Goal: Task Accomplishment & Management: Use online tool/utility

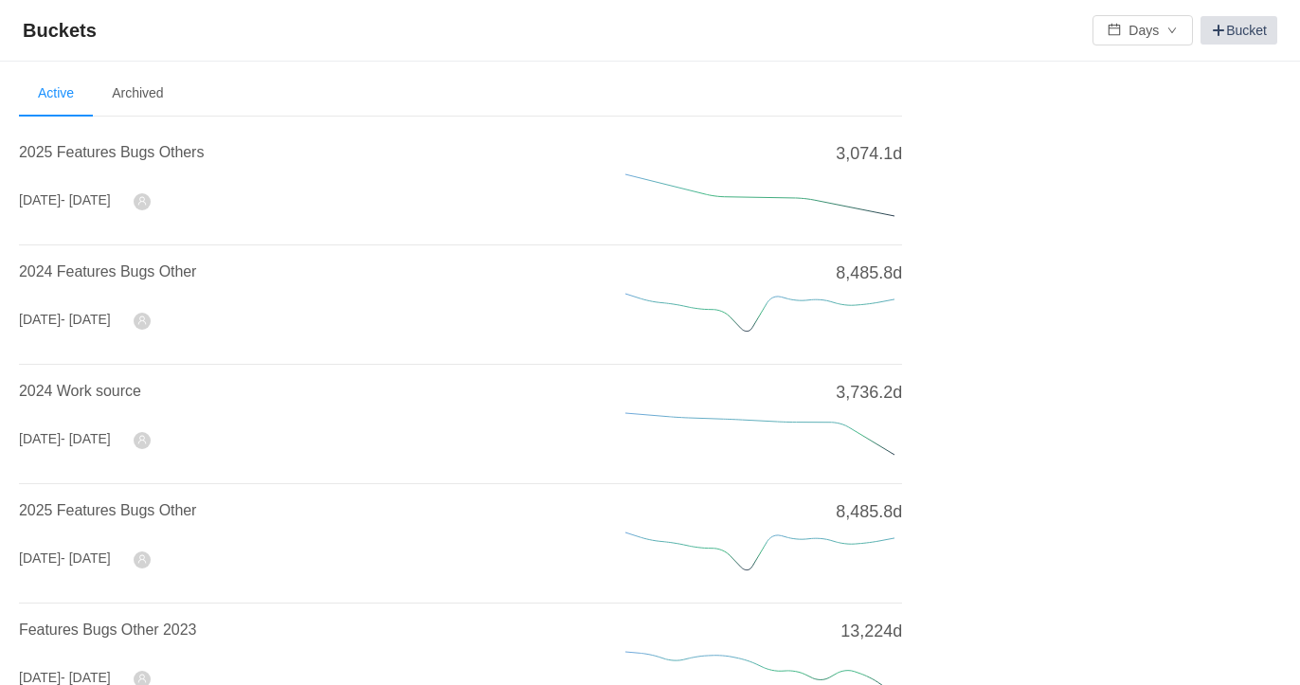
click at [1211, 28] on span at bounding box center [1218, 30] width 15 height 15
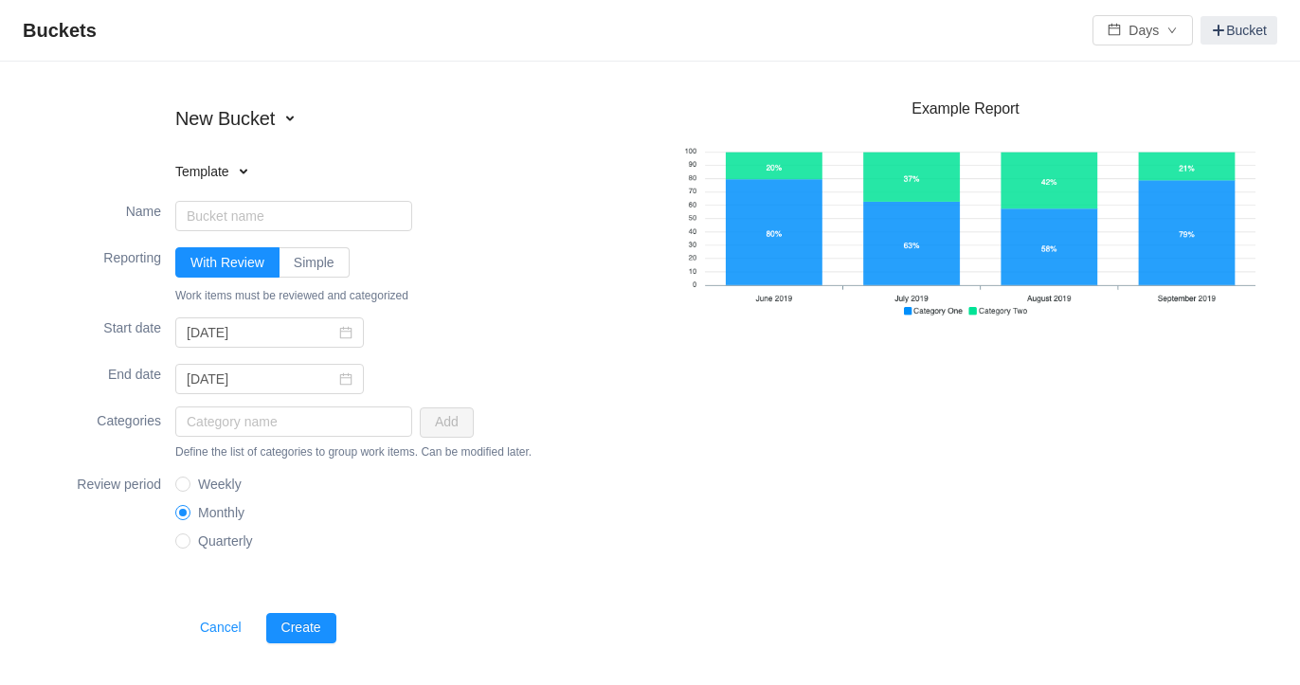
click at [231, 164] on h4 "Template" at bounding box center [296, 171] width 242 height 19
click at [509, 142] on fieldset "New Bucket Template Existing bucket" at bounding box center [344, 146] width 612 height 93
click at [246, 210] on input "Name" at bounding box center [293, 216] width 237 height 30
type input "Ally time spent"
click at [304, 266] on span "Simple" at bounding box center [314, 262] width 41 height 15
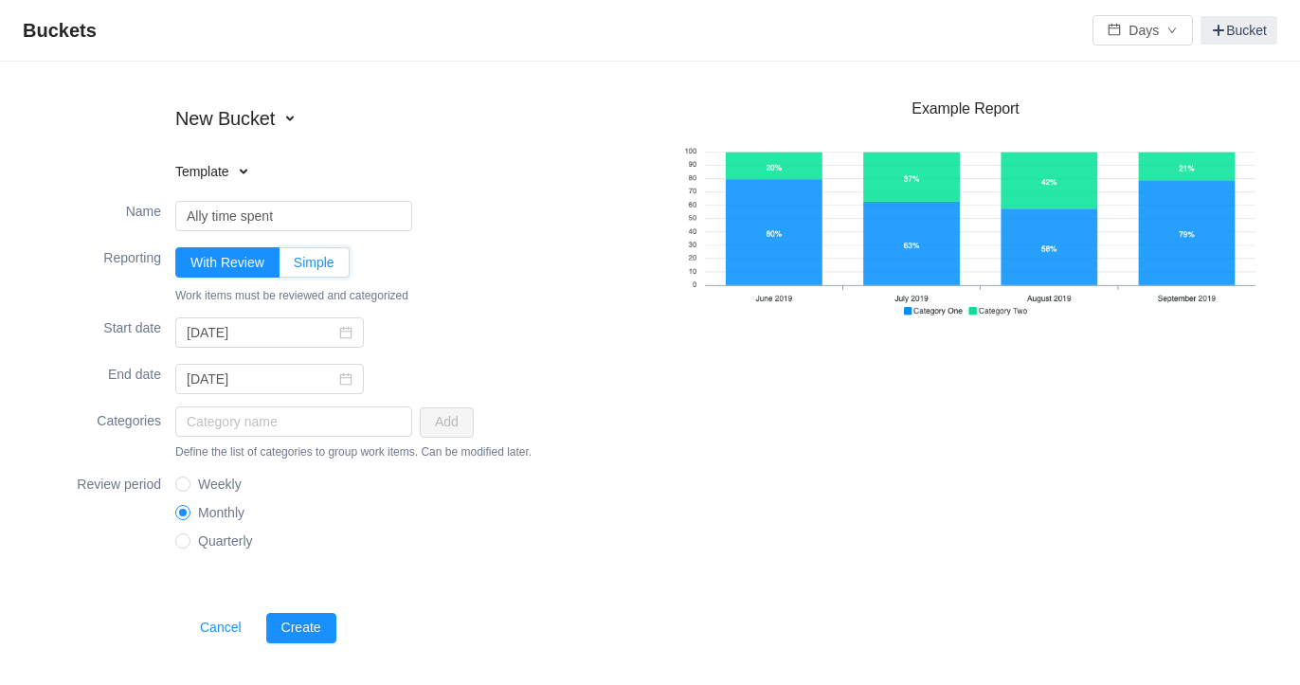
click at [294, 267] on input "Simple" at bounding box center [294, 267] width 0 height 0
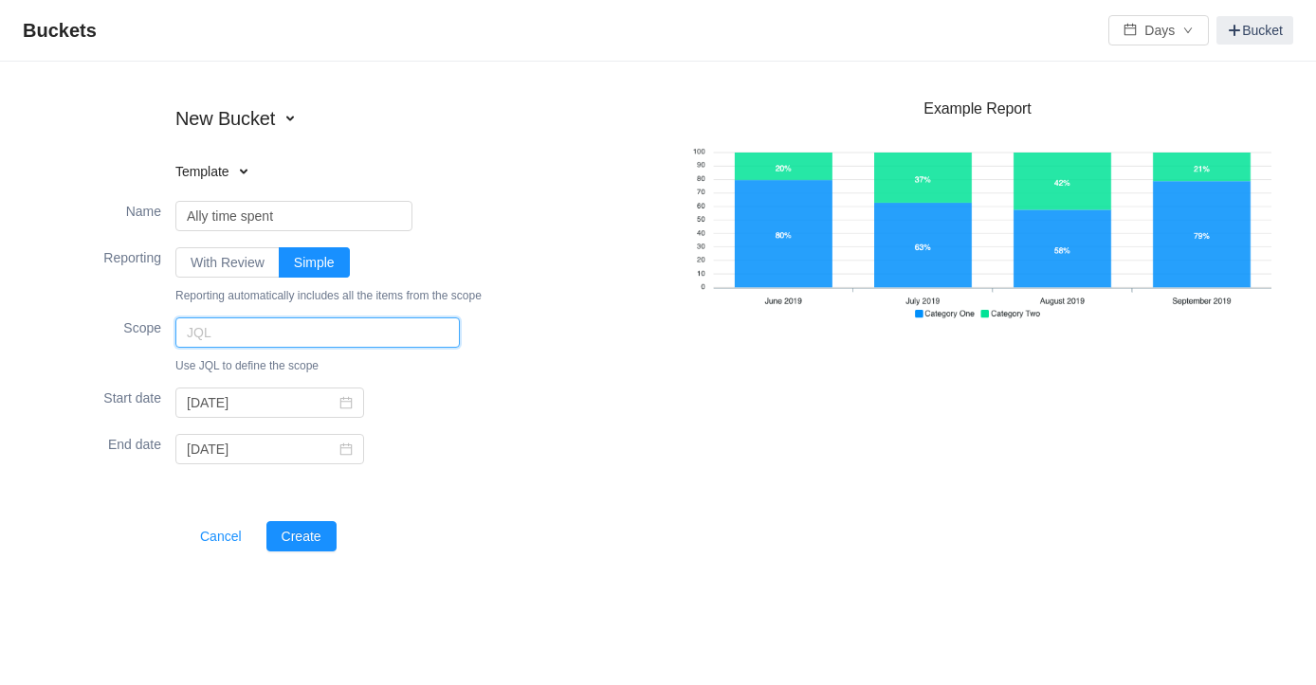
click at [237, 326] on input "text" at bounding box center [317, 333] width 284 height 30
type input ""Customer[Labels]" in ( ALLY, Ally) and status = done and resolution = done and…"
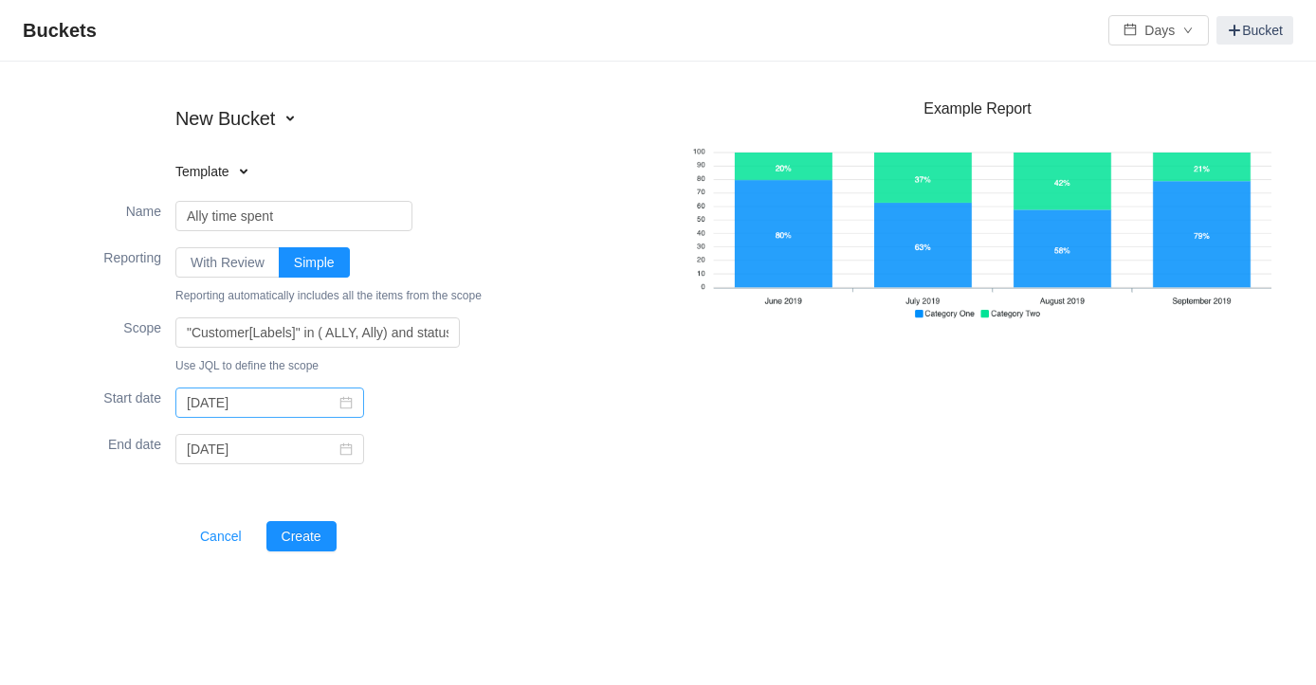
click at [339, 396] on icon "icon: calendar" at bounding box center [345, 402] width 13 height 13
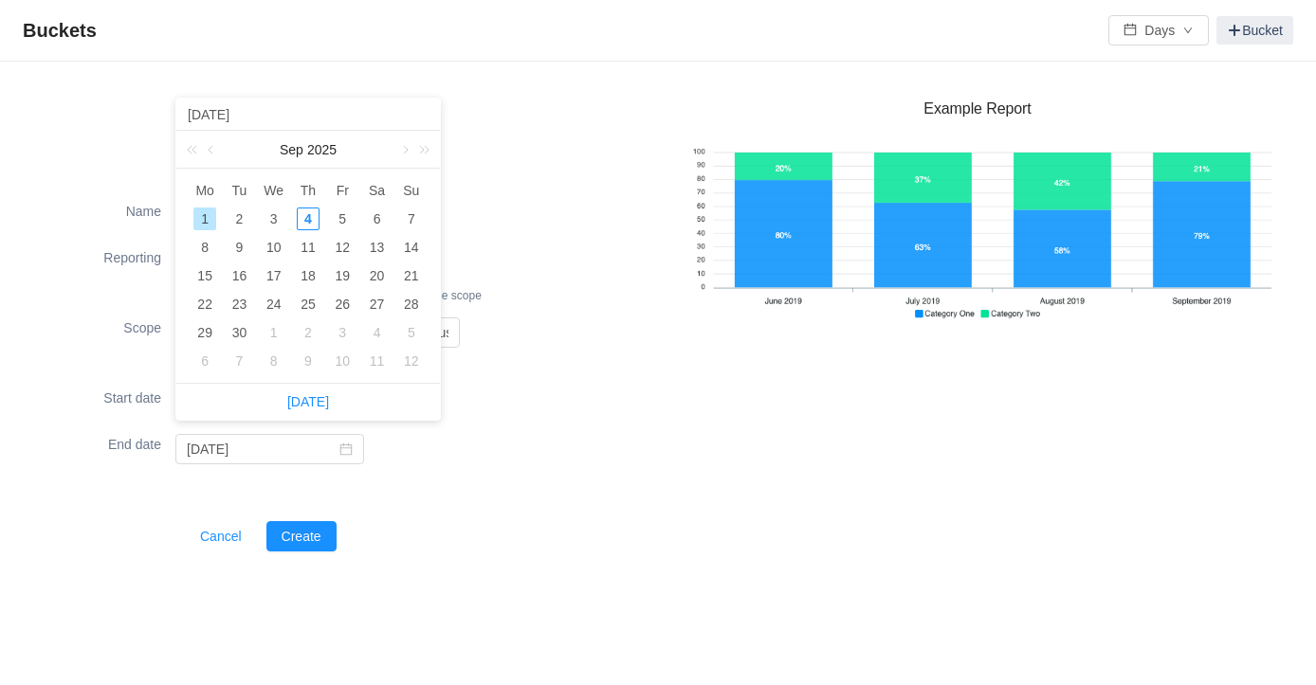
click at [213, 106] on input "[DATE]" at bounding box center [308, 114] width 245 height 21
type input "[PHONE_NUMBER]"
type input "[DATE]"
type input "[PHONE_NUMBER]"
type input "[DATE]"
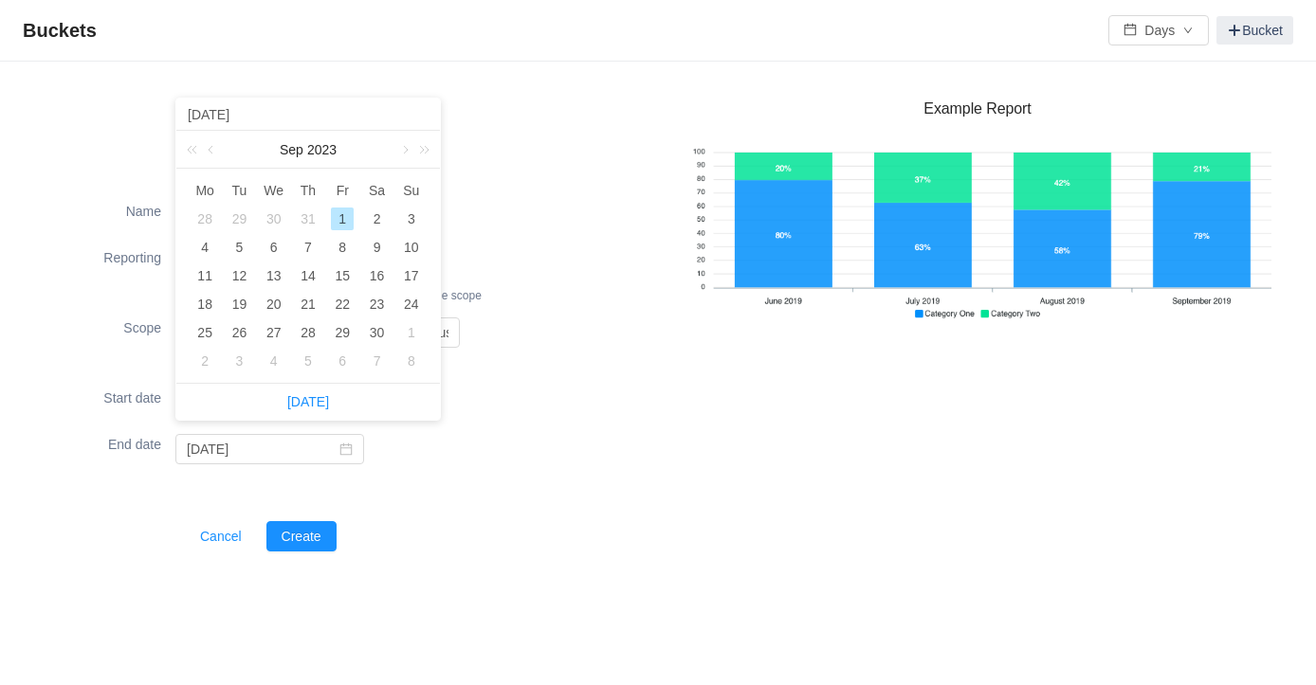
type input "2023-0-01"
type input "[DATE]"
click at [411, 222] on div "1" at bounding box center [411, 219] width 23 height 23
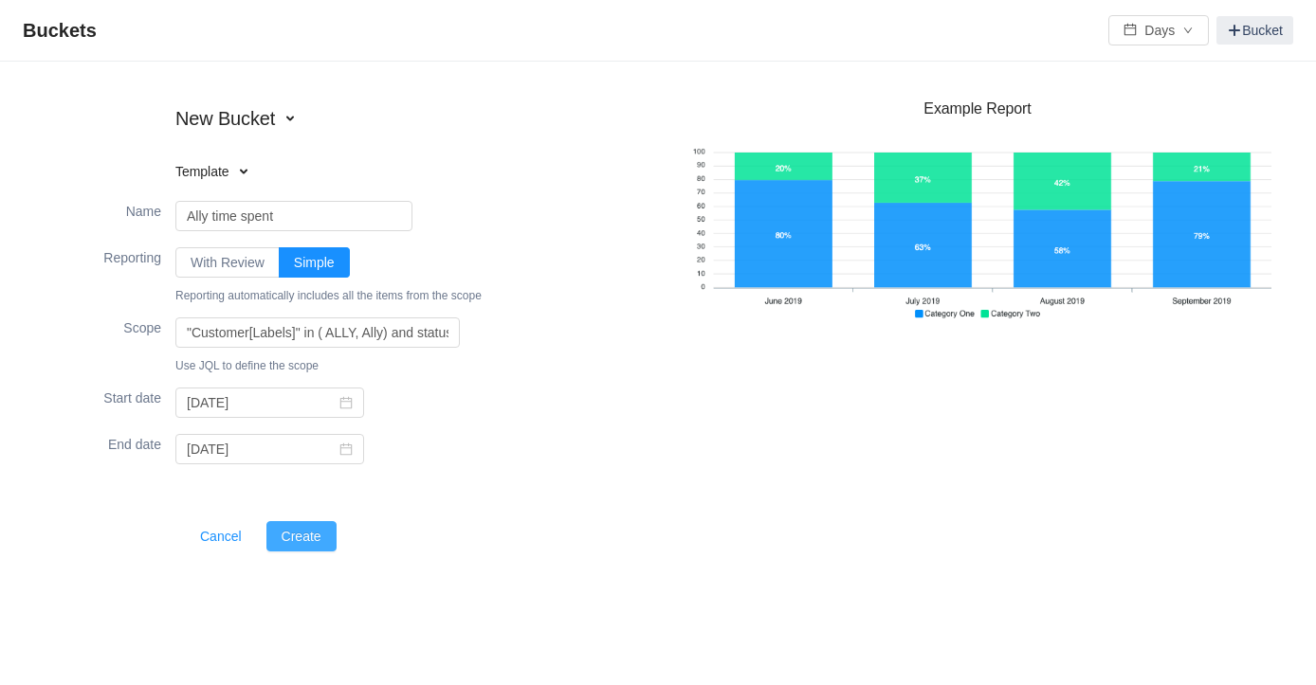
click at [284, 541] on button "Create" at bounding box center [301, 536] width 70 height 30
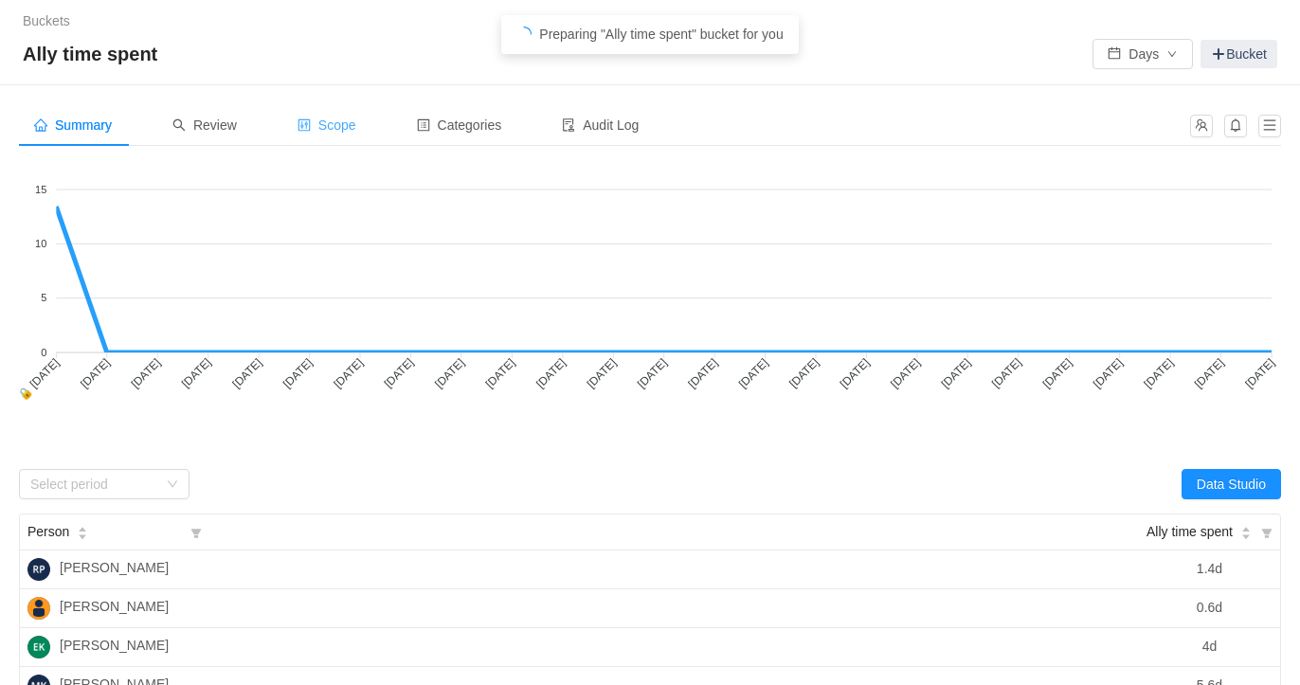
click at [311, 118] on span "Scope" at bounding box center [327, 125] width 59 height 15
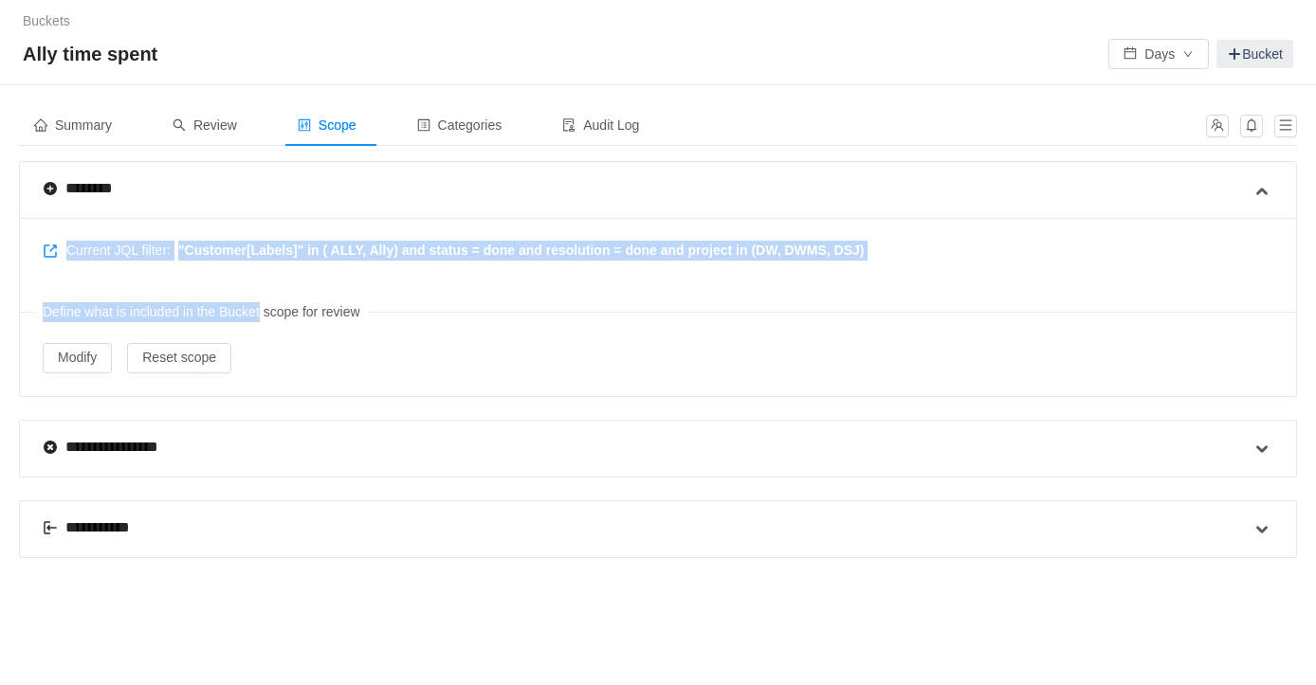
drag, startPoint x: 257, startPoint y: 268, endPoint x: 40, endPoint y: 254, distance: 217.5
click at [40, 254] on div "Current JQL filter: "Customer[Labels]" in ( ALLY, Ally) and status = done and r…" at bounding box center [658, 307] width 1276 height 178
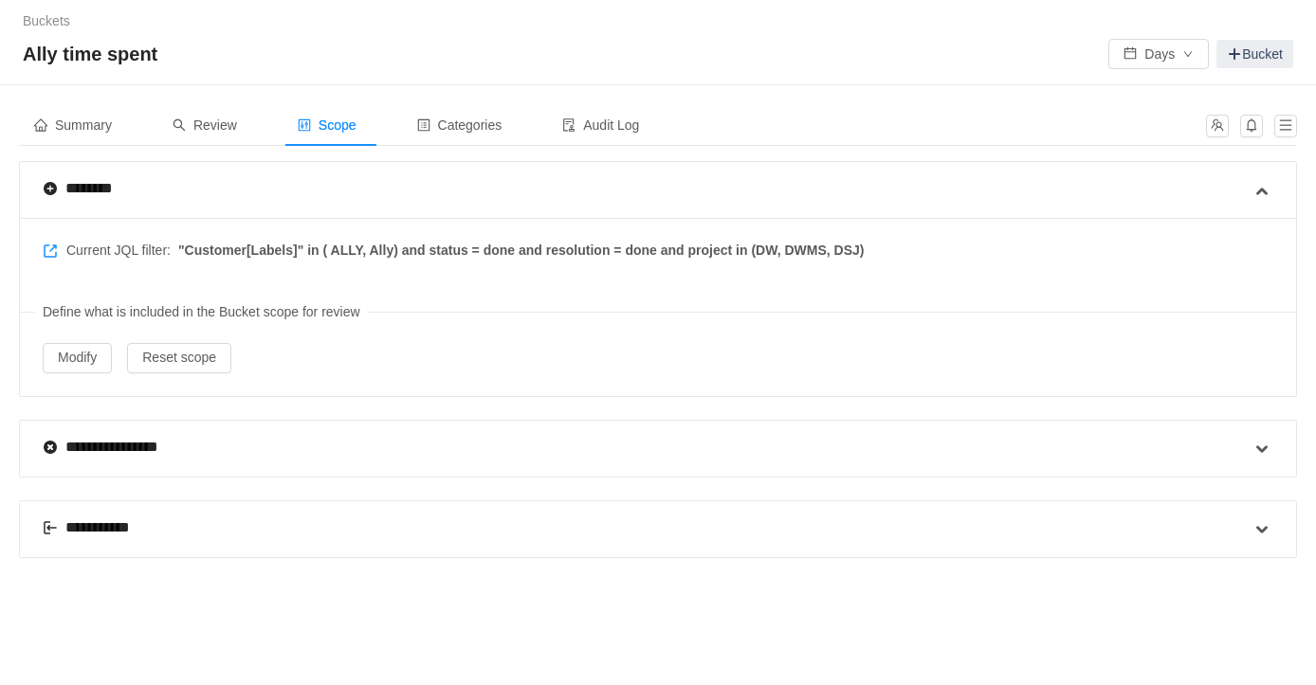
click at [40, 254] on div "Current JQL filter: "Customer[Labels]" in ( ALLY, Ally) and status = done and r…" at bounding box center [658, 307] width 1276 height 178
click at [41, 250] on div "Current JQL filter: "Customer[Labels]" in ( ALLY, Ally) and status = done and r…" at bounding box center [658, 307] width 1276 height 178
click at [49, 249] on link at bounding box center [55, 251] width 24 height 15
click at [464, 123] on span "Categories" at bounding box center [459, 125] width 85 height 15
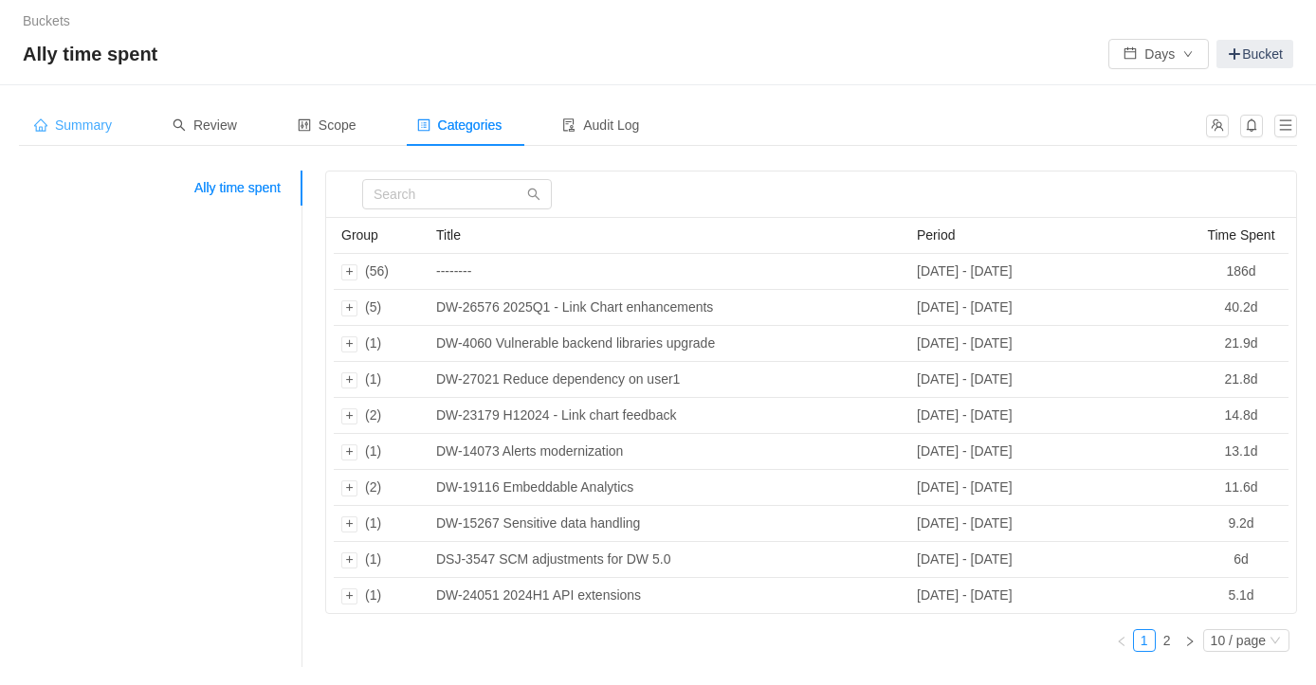
click at [82, 123] on span "Summary" at bounding box center [73, 125] width 78 height 15
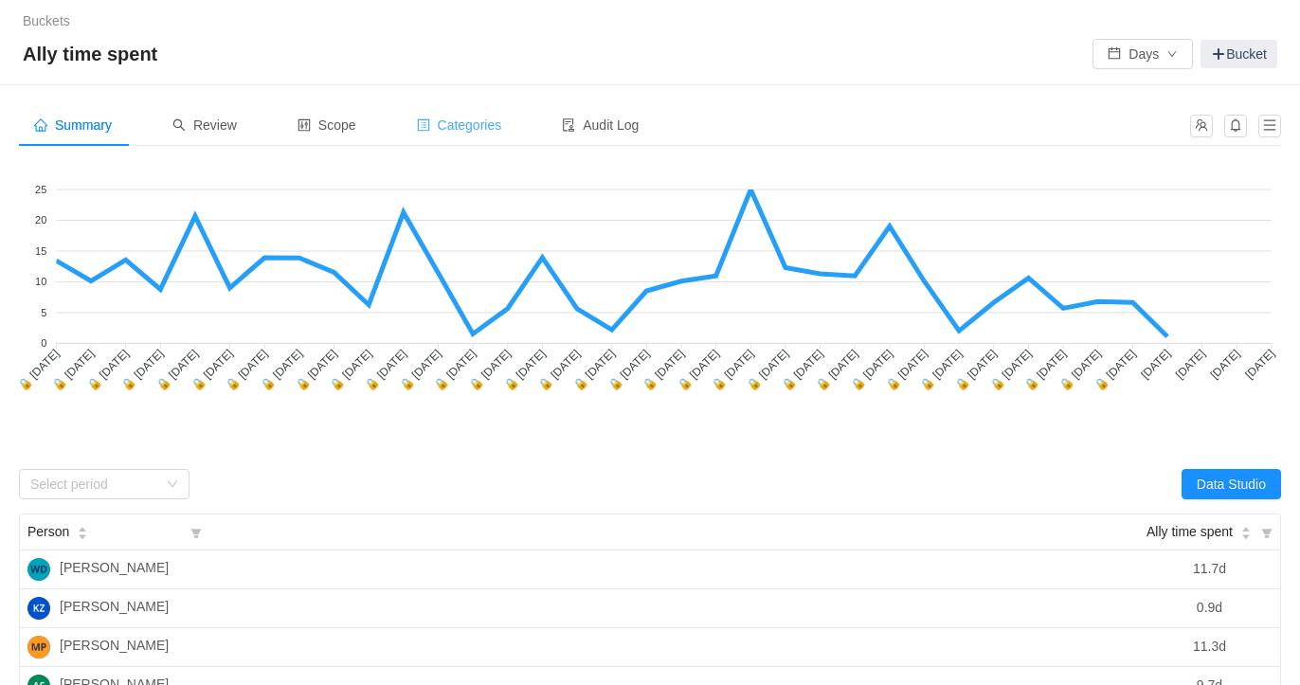
click at [461, 127] on span "Categories" at bounding box center [459, 125] width 85 height 15
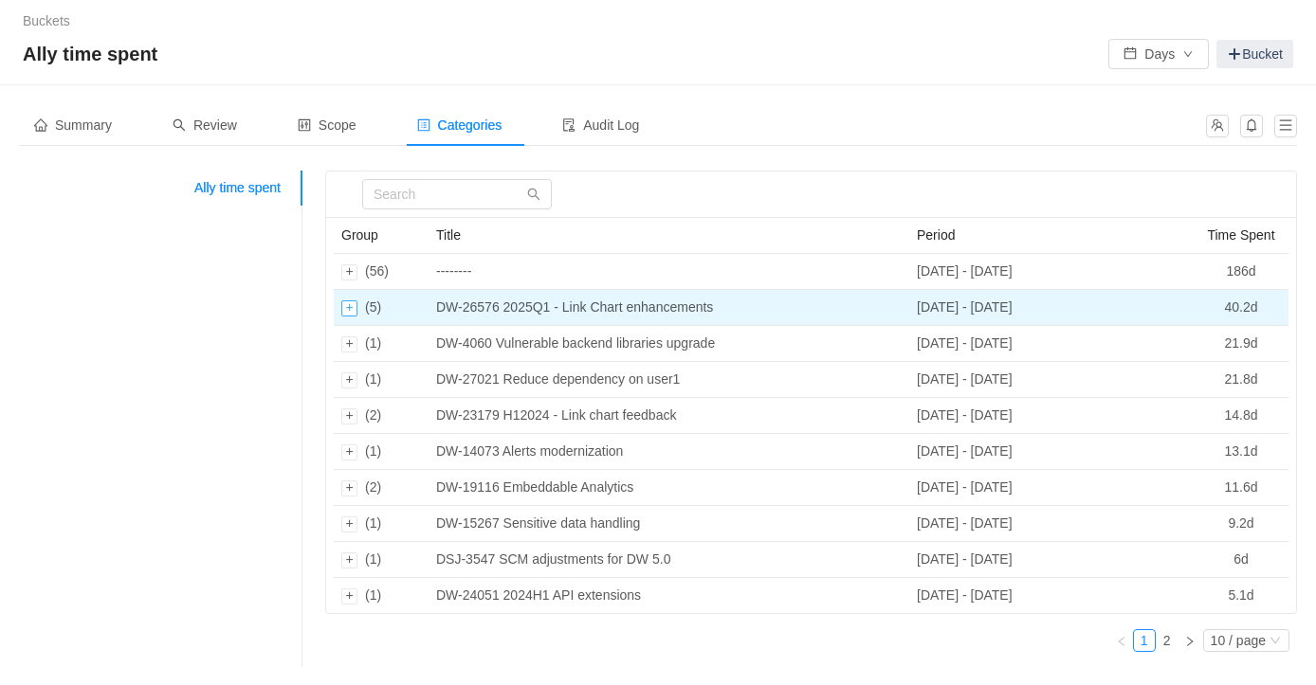
click at [342, 311] on div "Expand row" at bounding box center [349, 308] width 16 height 16
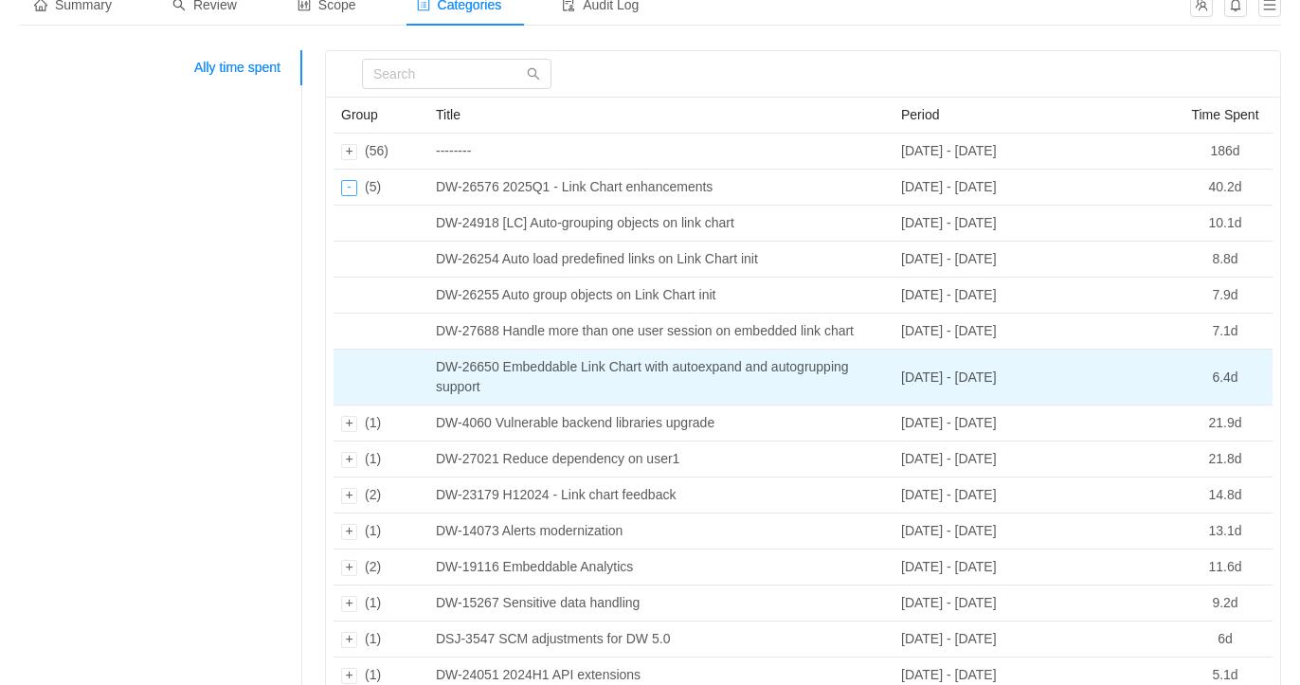
scroll to position [121, 0]
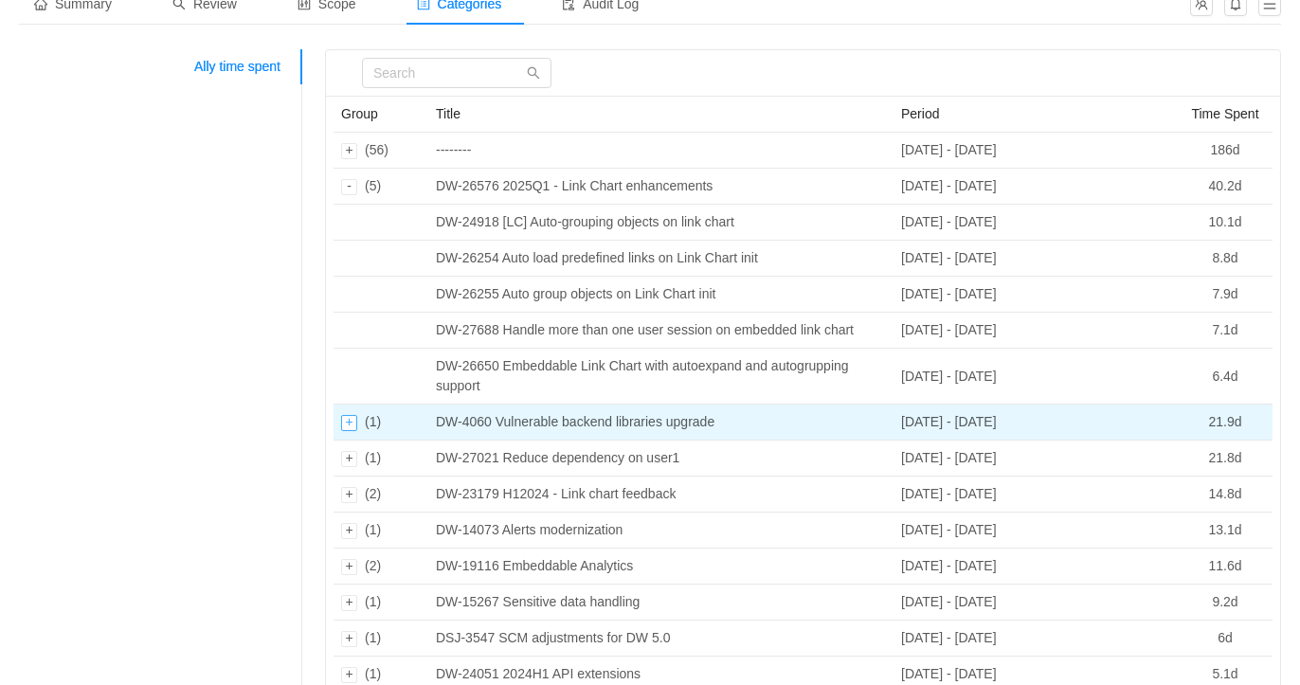
click at [345, 416] on div "Expand row" at bounding box center [349, 423] width 16 height 16
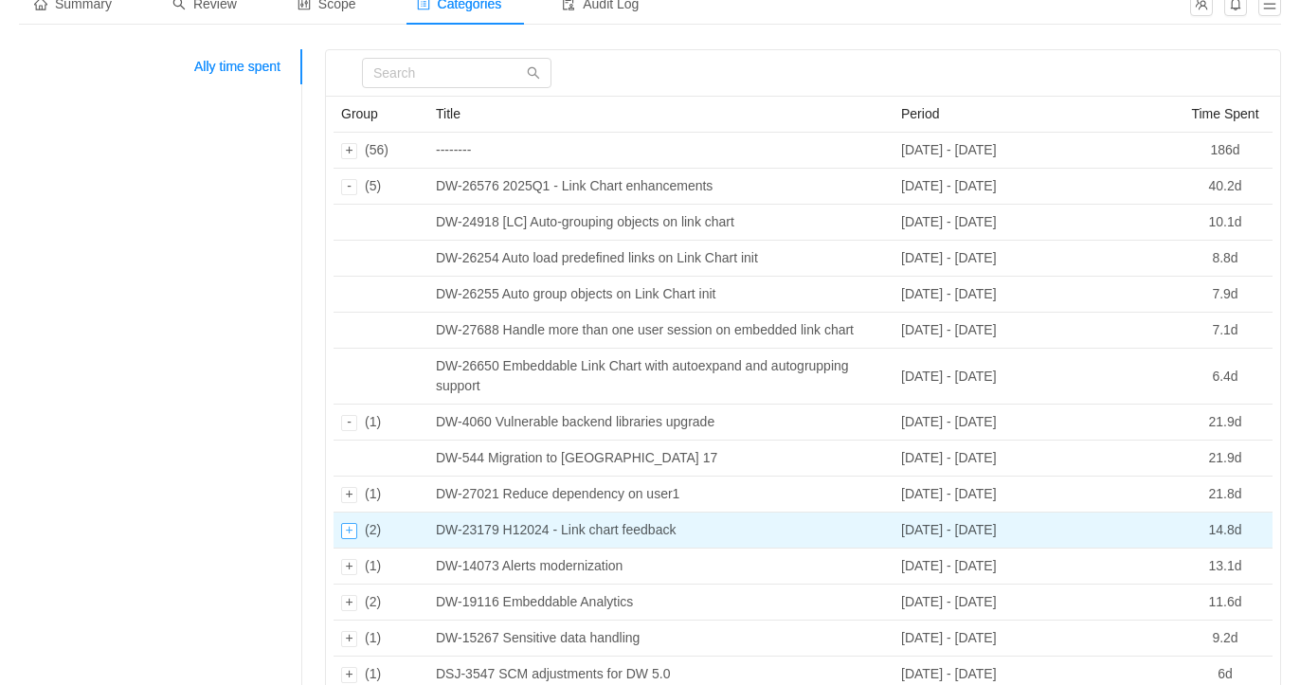
click at [350, 530] on div "Expand row" at bounding box center [349, 531] width 16 height 16
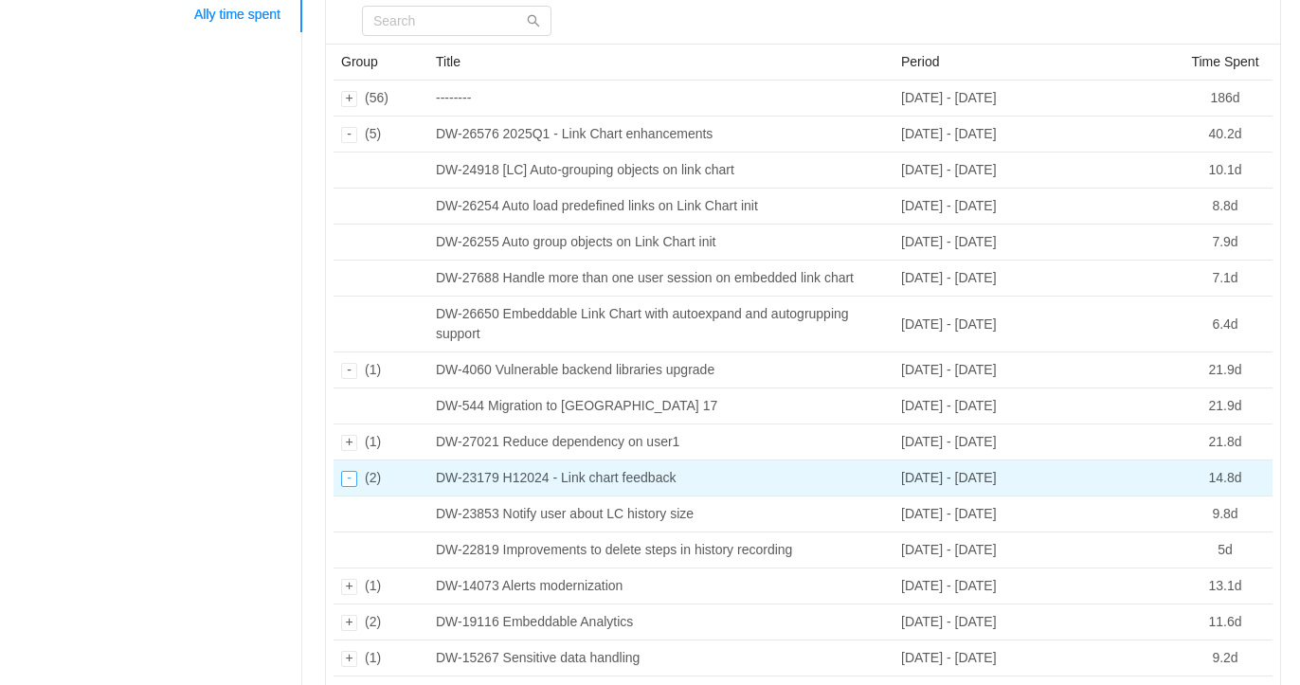
scroll to position [189, 0]
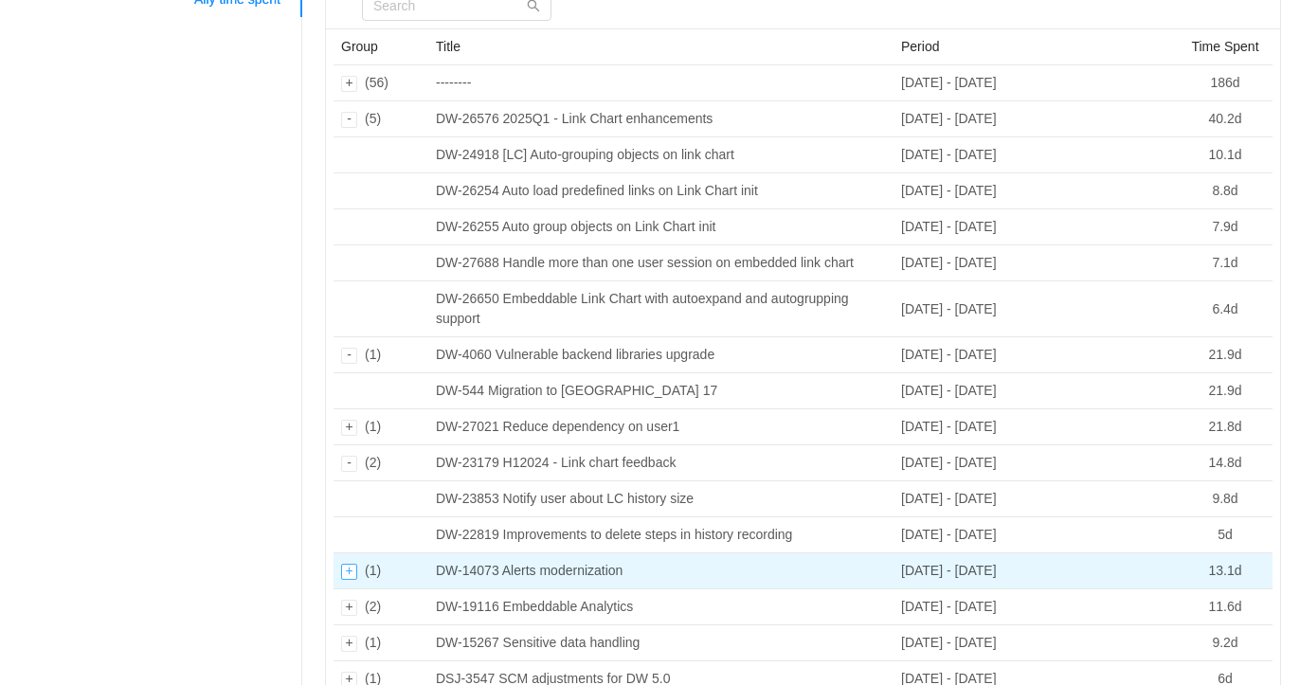
click at [350, 568] on div "Expand row" at bounding box center [349, 572] width 16 height 16
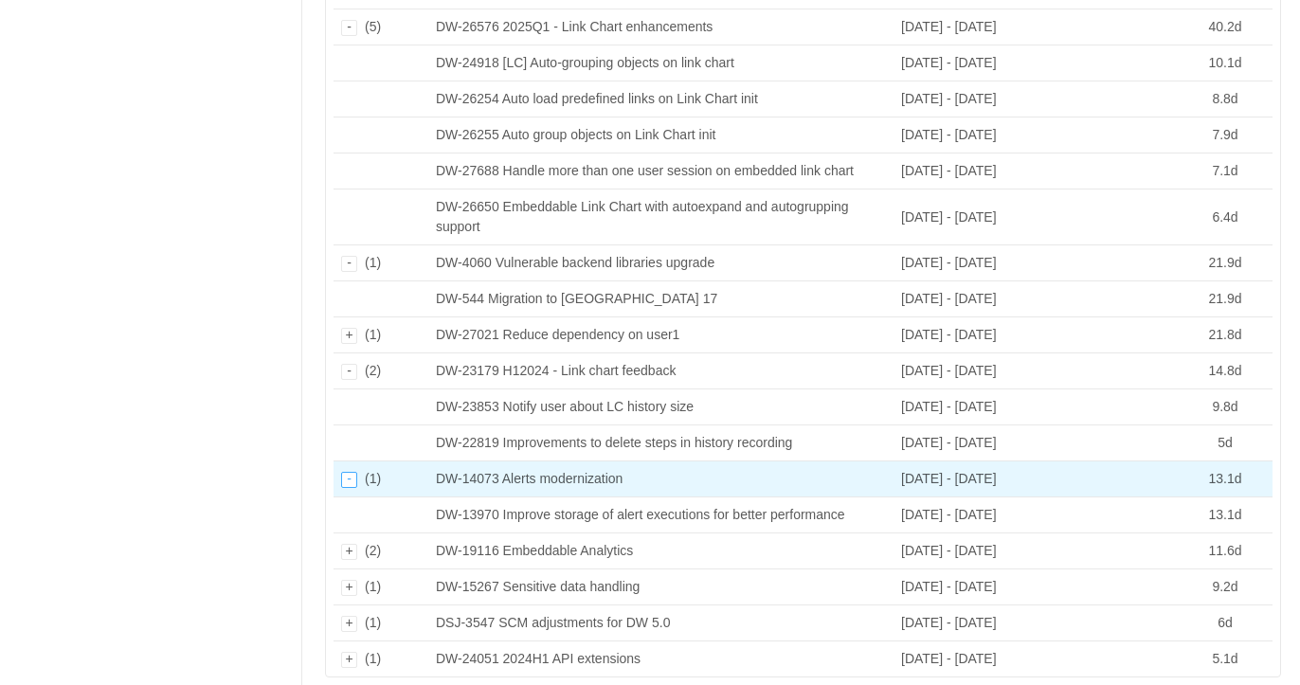
scroll to position [326, 0]
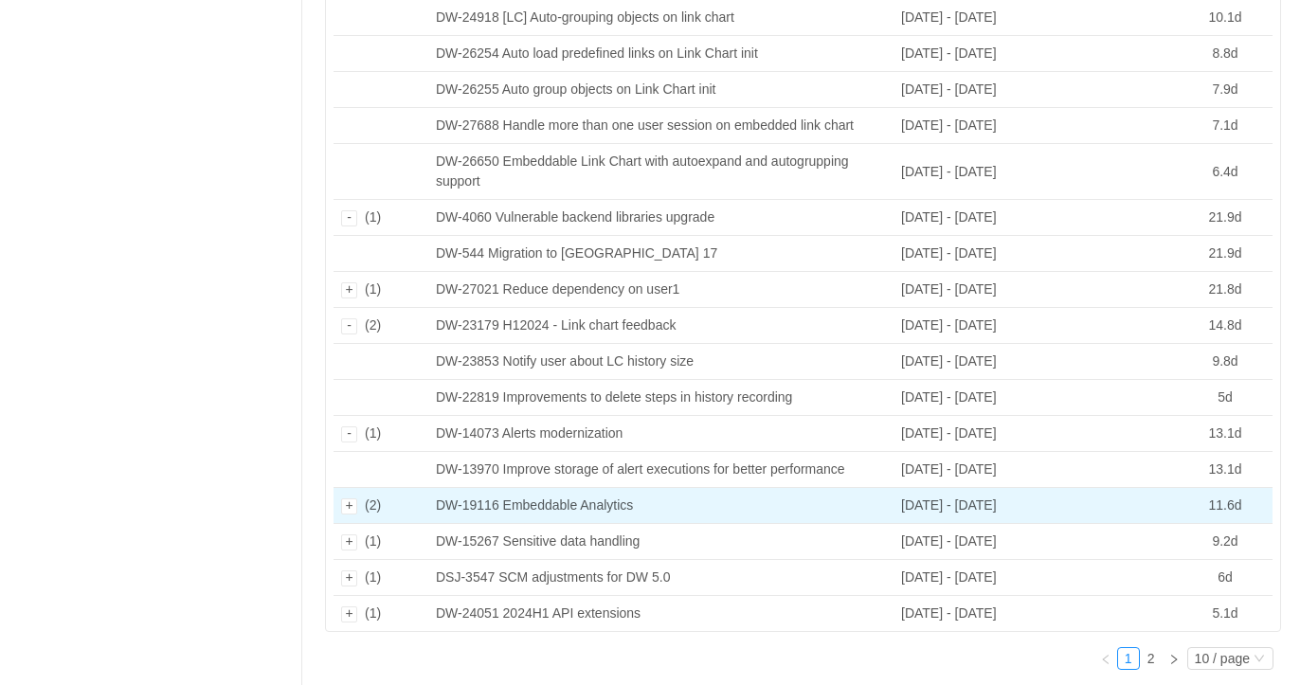
click at [336, 502] on td "(2)" at bounding box center [381, 506] width 95 height 36
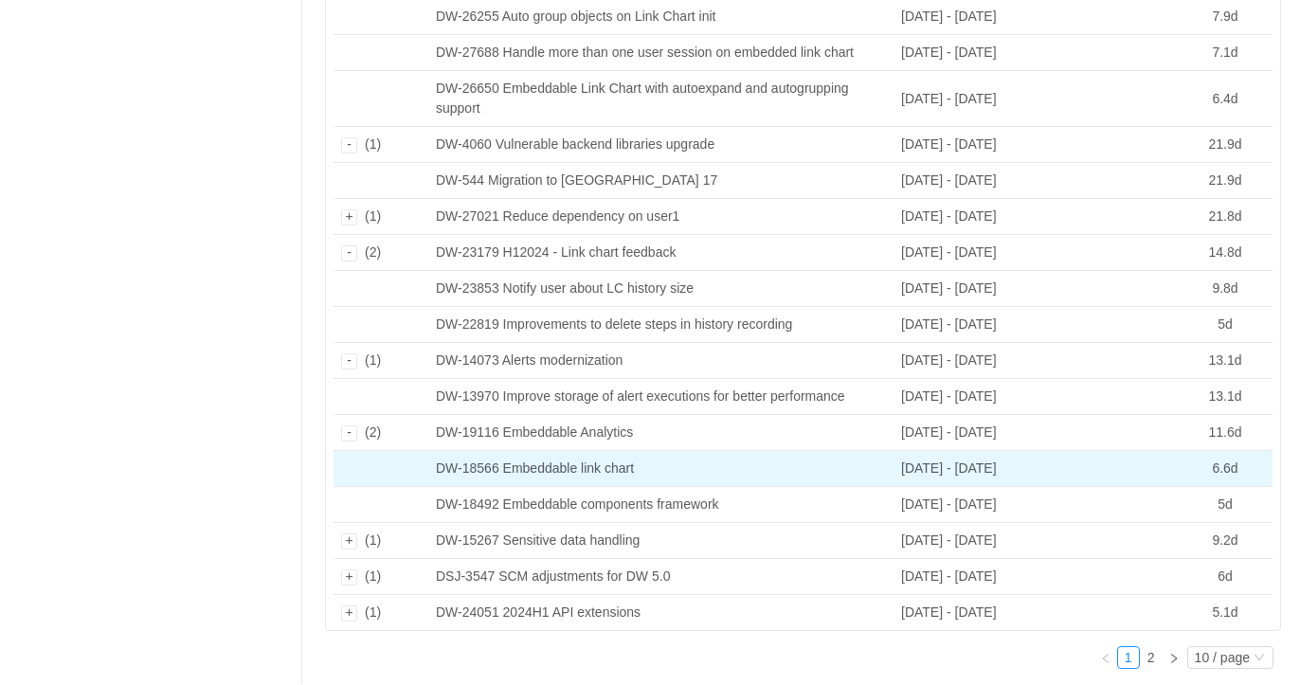
scroll to position [415, 0]
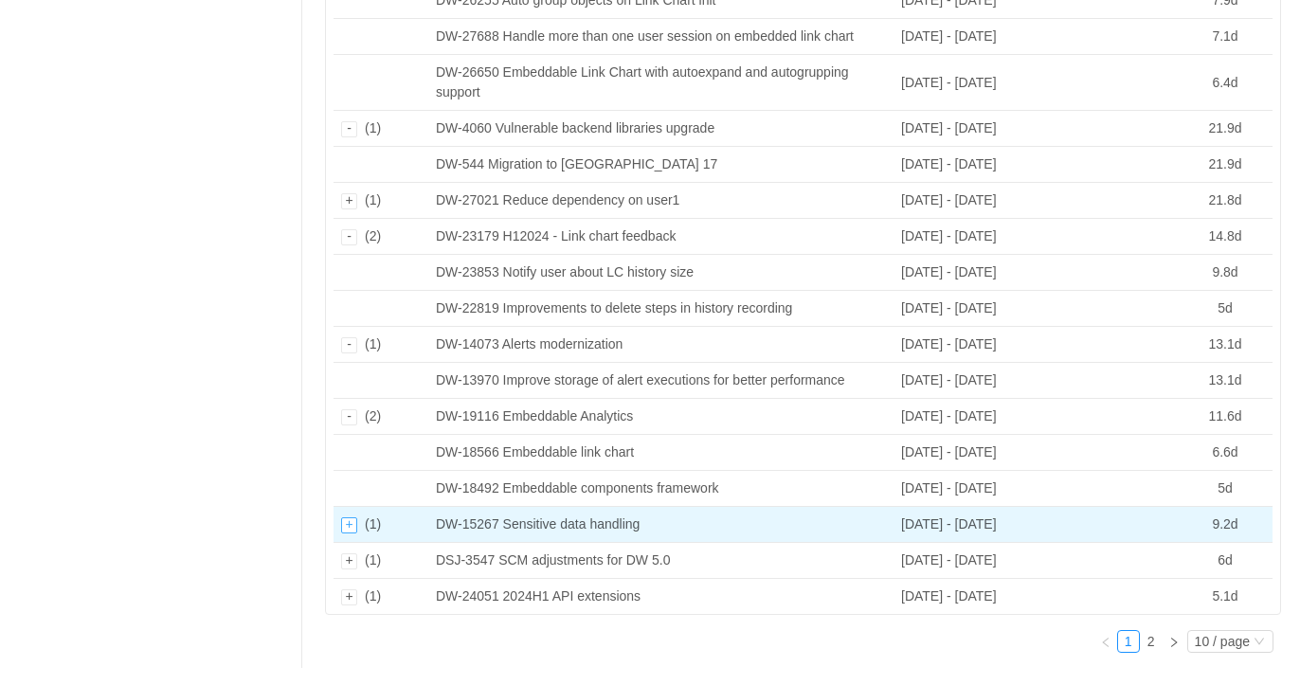
click at [345, 522] on div "Expand row" at bounding box center [349, 526] width 16 height 16
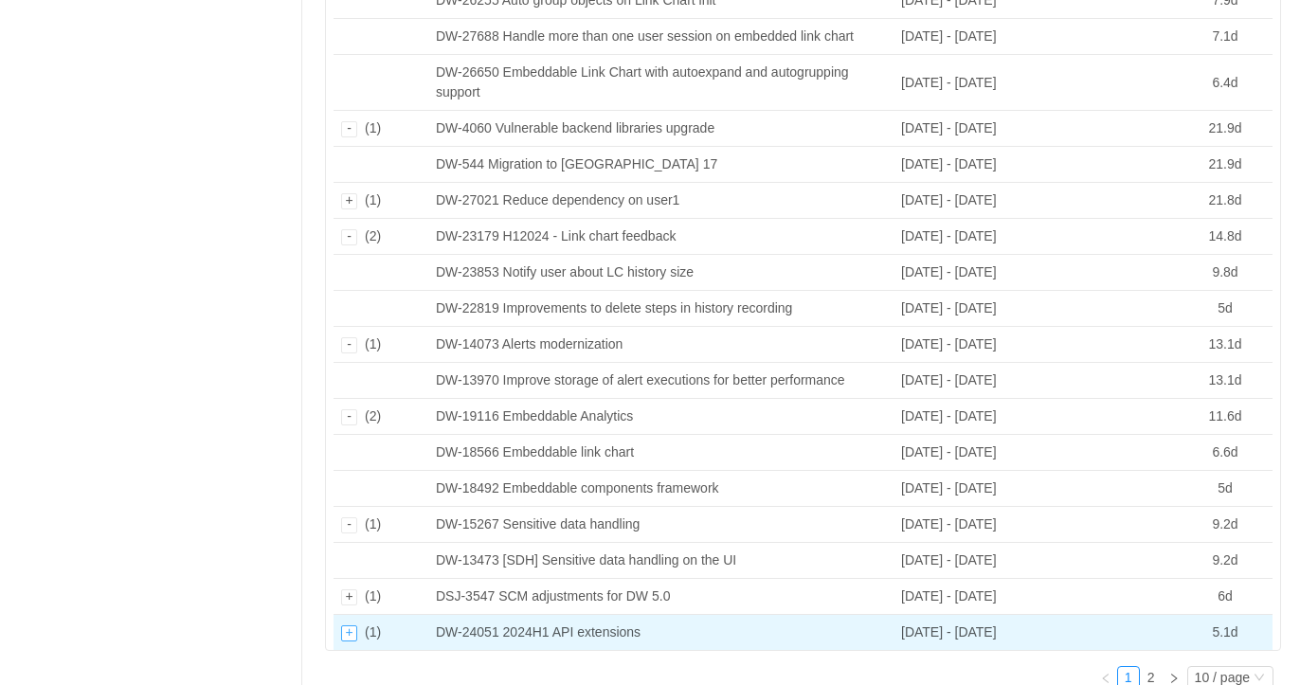
click at [347, 627] on div "Expand row" at bounding box center [349, 634] width 16 height 16
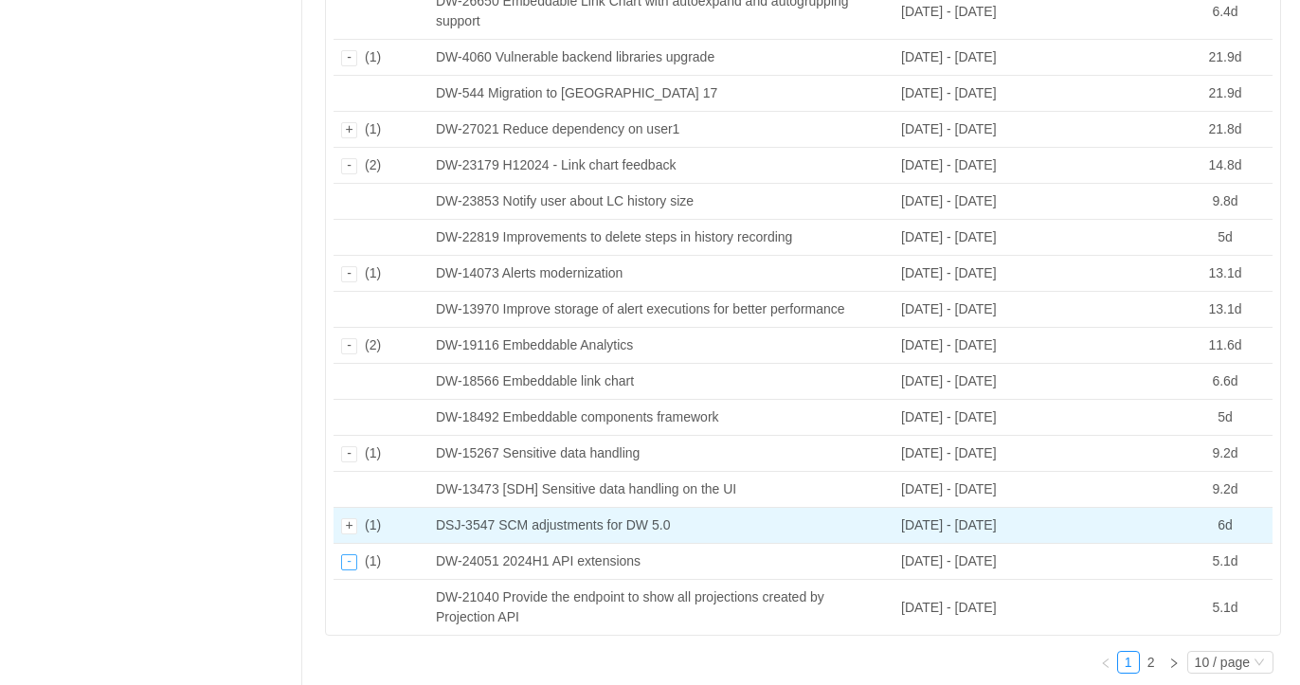
scroll to position [507, 0]
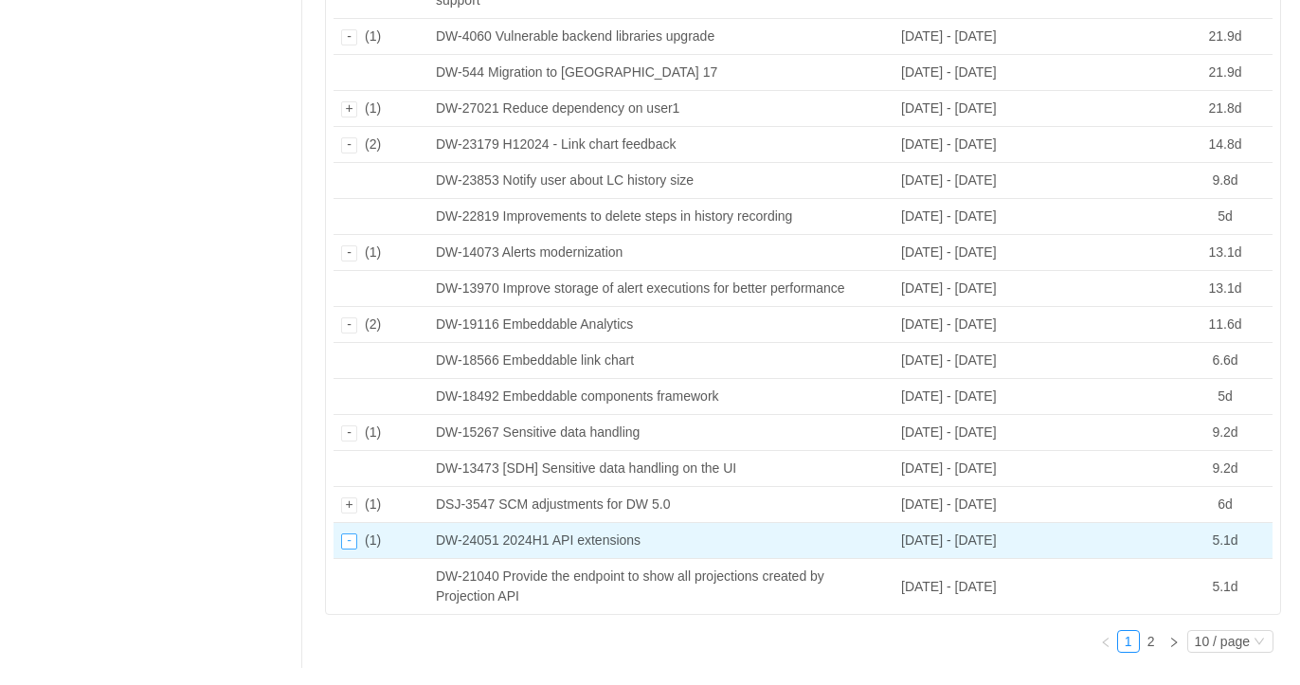
click at [349, 536] on div "Collapse row" at bounding box center [349, 542] width 16 height 16
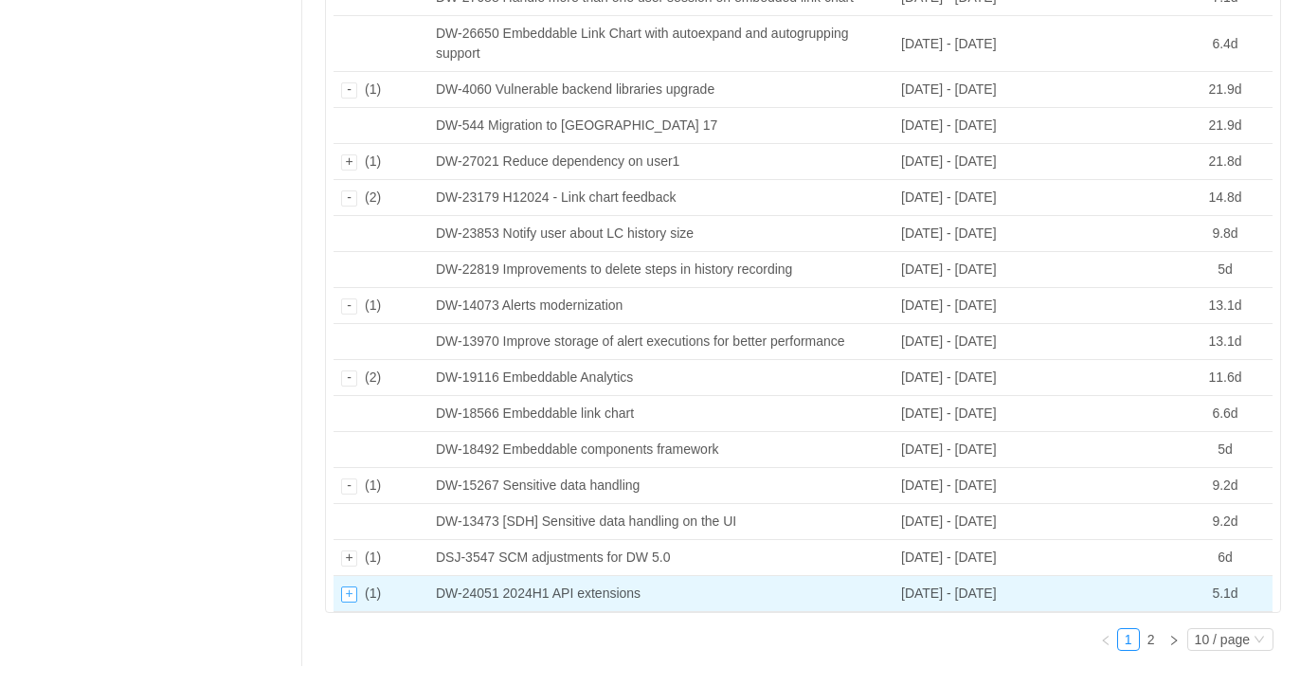
scroll to position [451, 0]
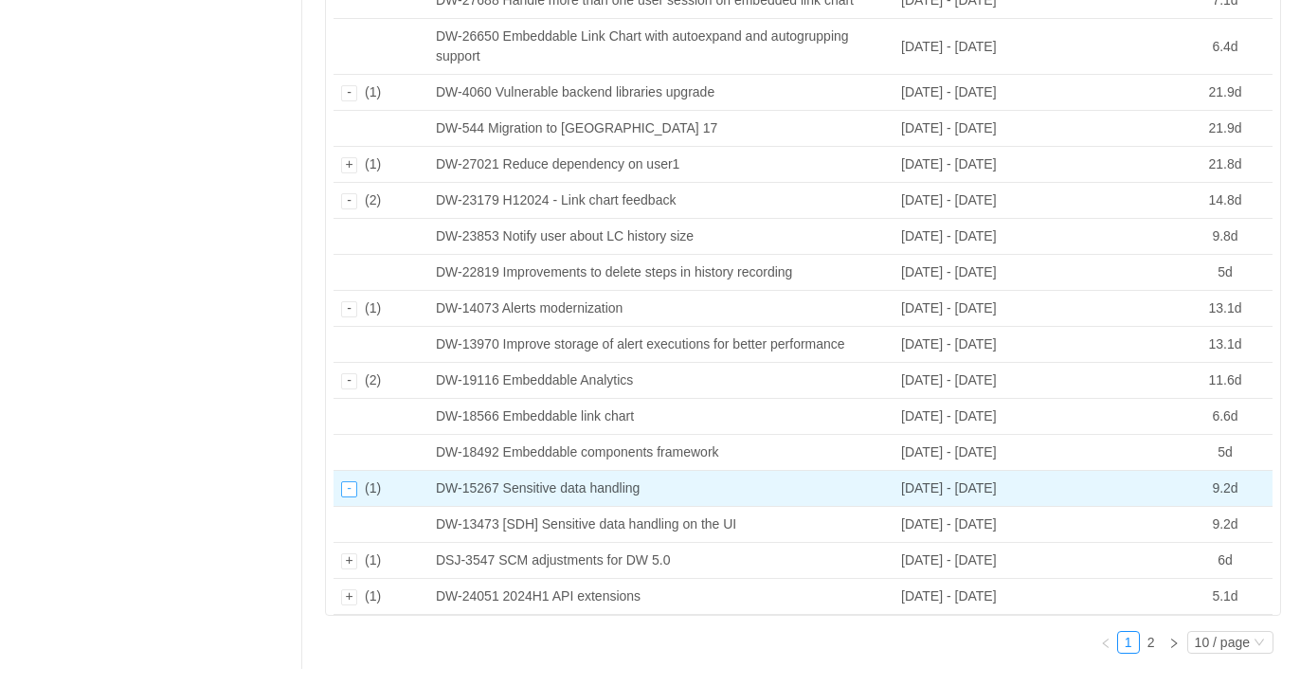
click at [349, 485] on div "Collapse row" at bounding box center [349, 490] width 16 height 16
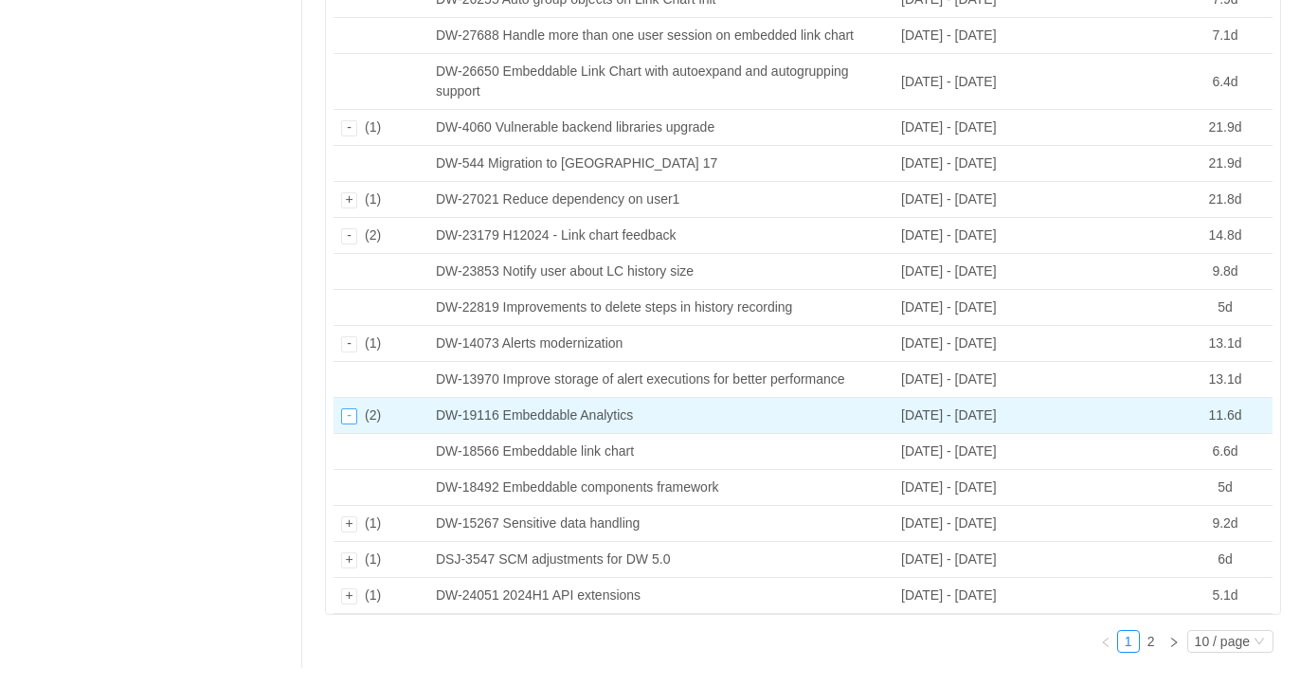
click at [346, 409] on div "Collapse row" at bounding box center [349, 417] width 16 height 16
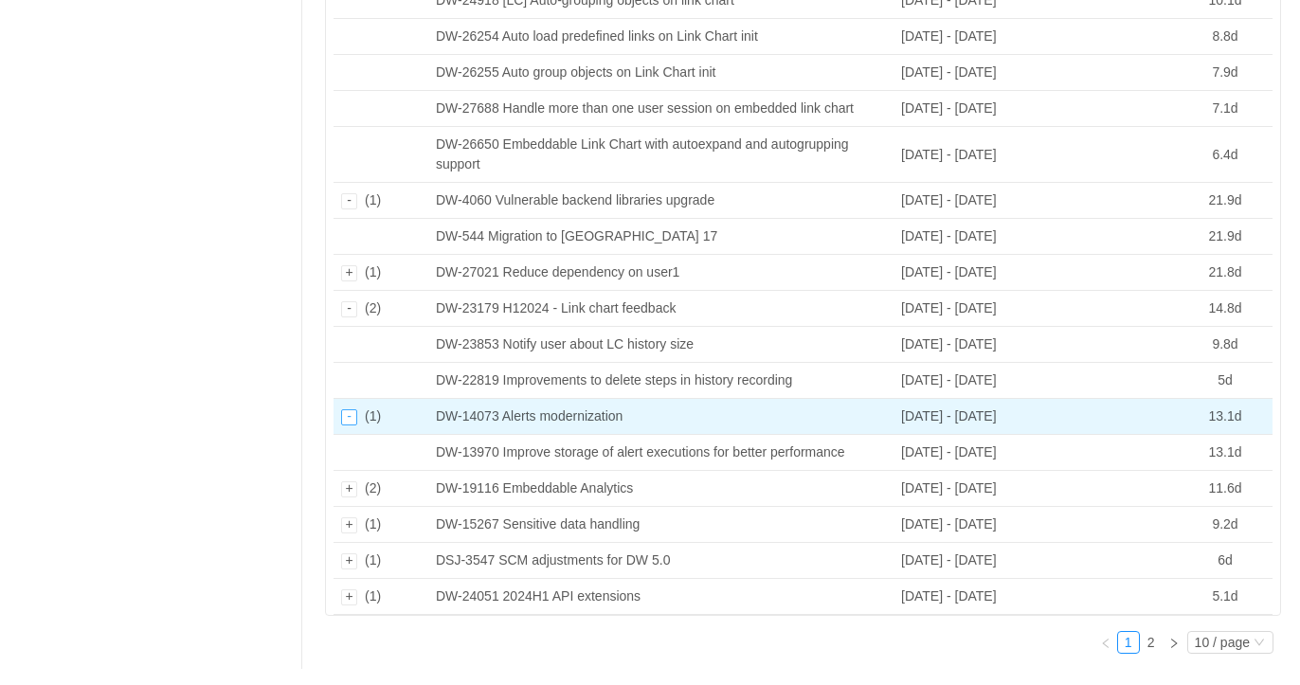
click at [353, 417] on div "Collapse row" at bounding box center [349, 417] width 16 height 16
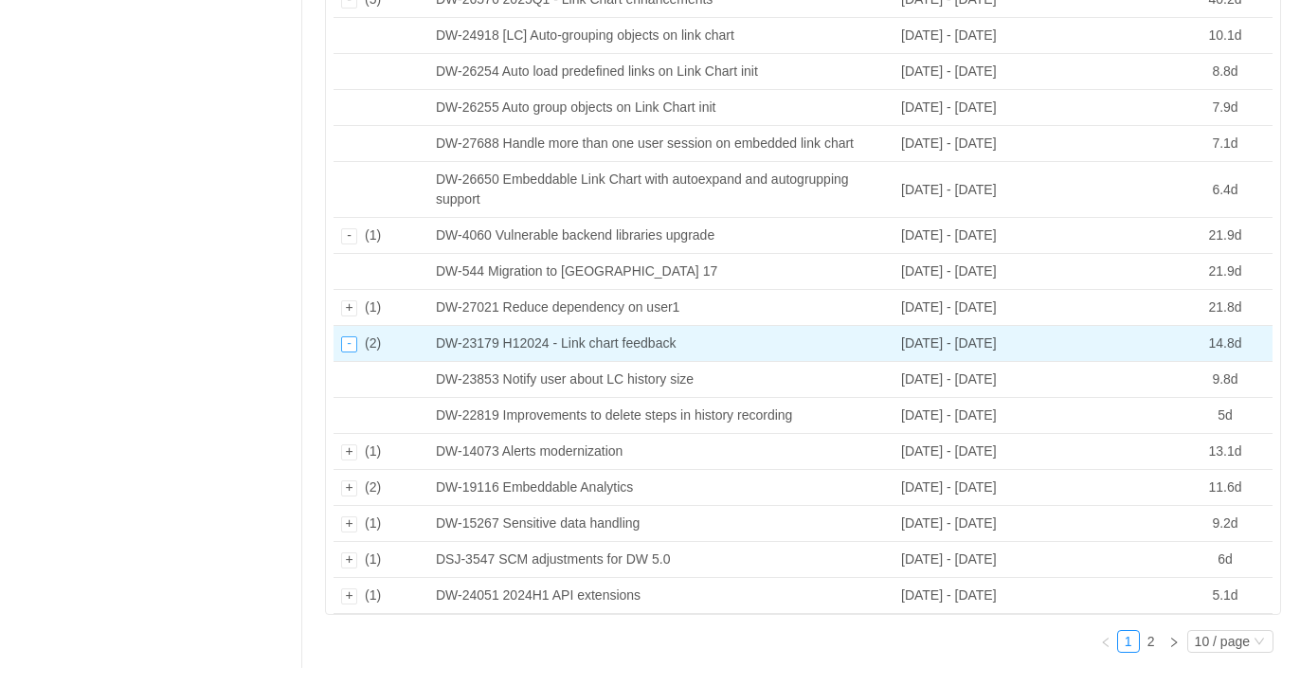
click at [348, 345] on div "Collapse row" at bounding box center [349, 344] width 16 height 16
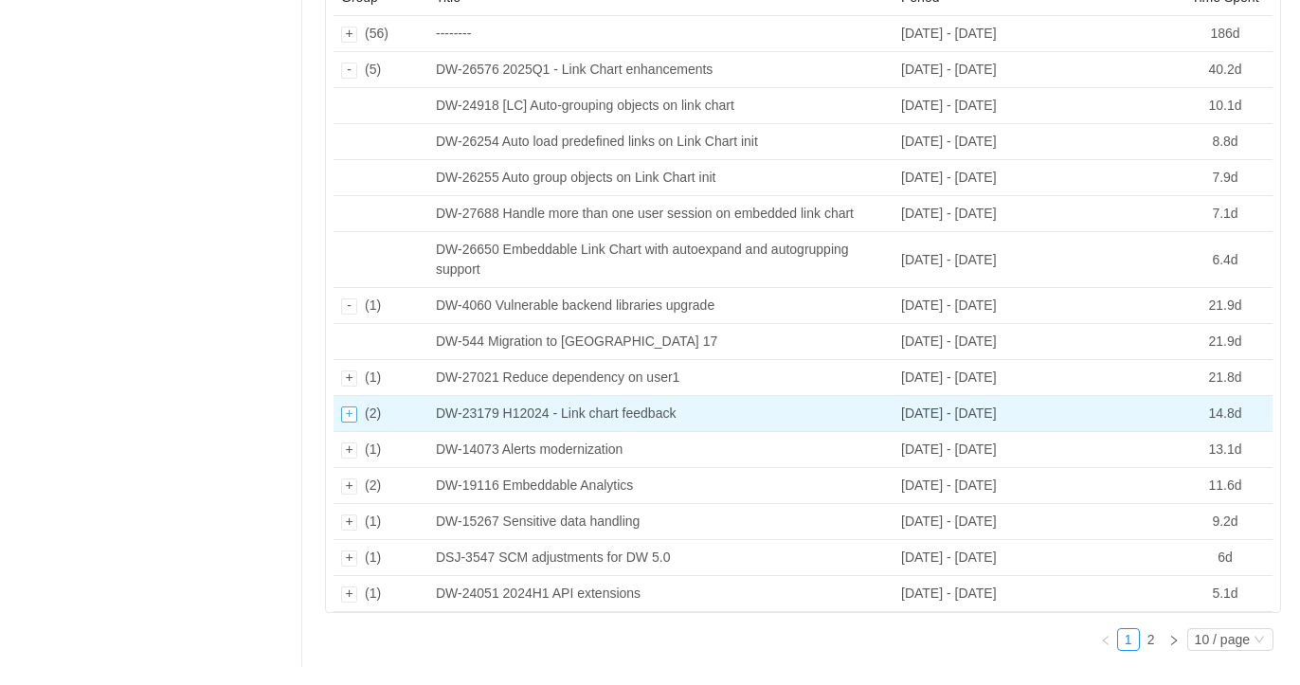
scroll to position [236, 0]
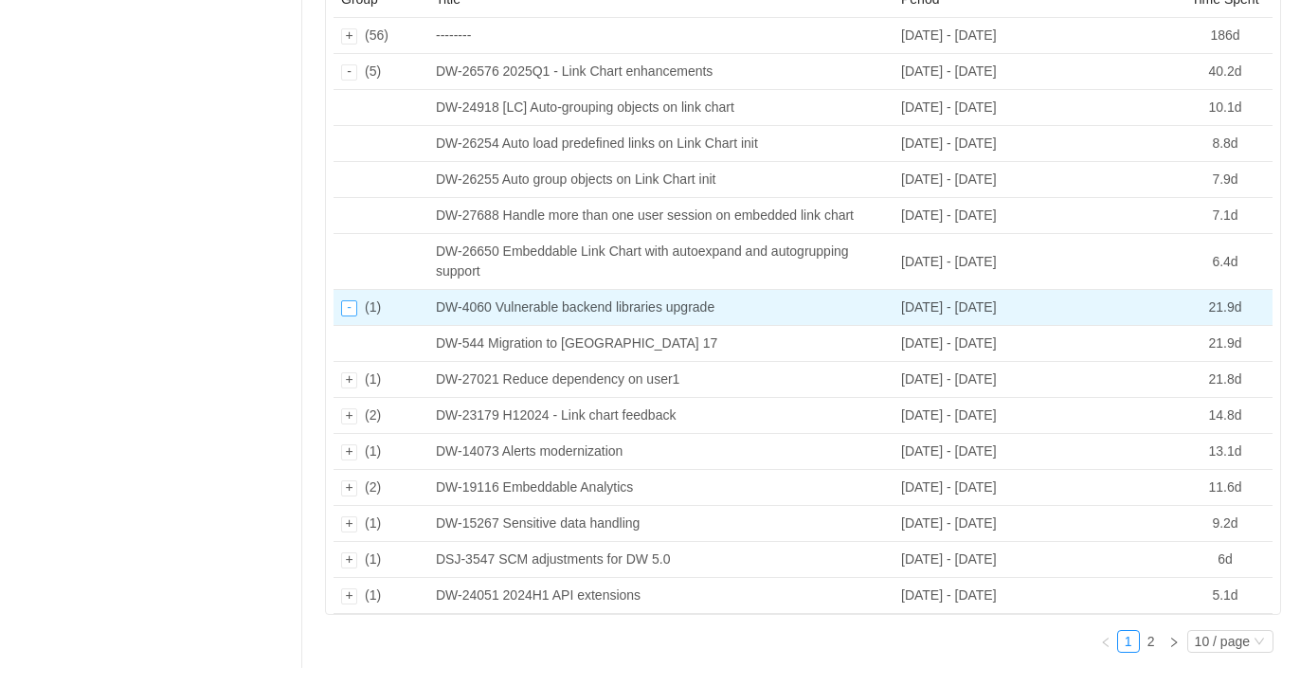
click at [350, 311] on div "Collapse row" at bounding box center [349, 308] width 16 height 16
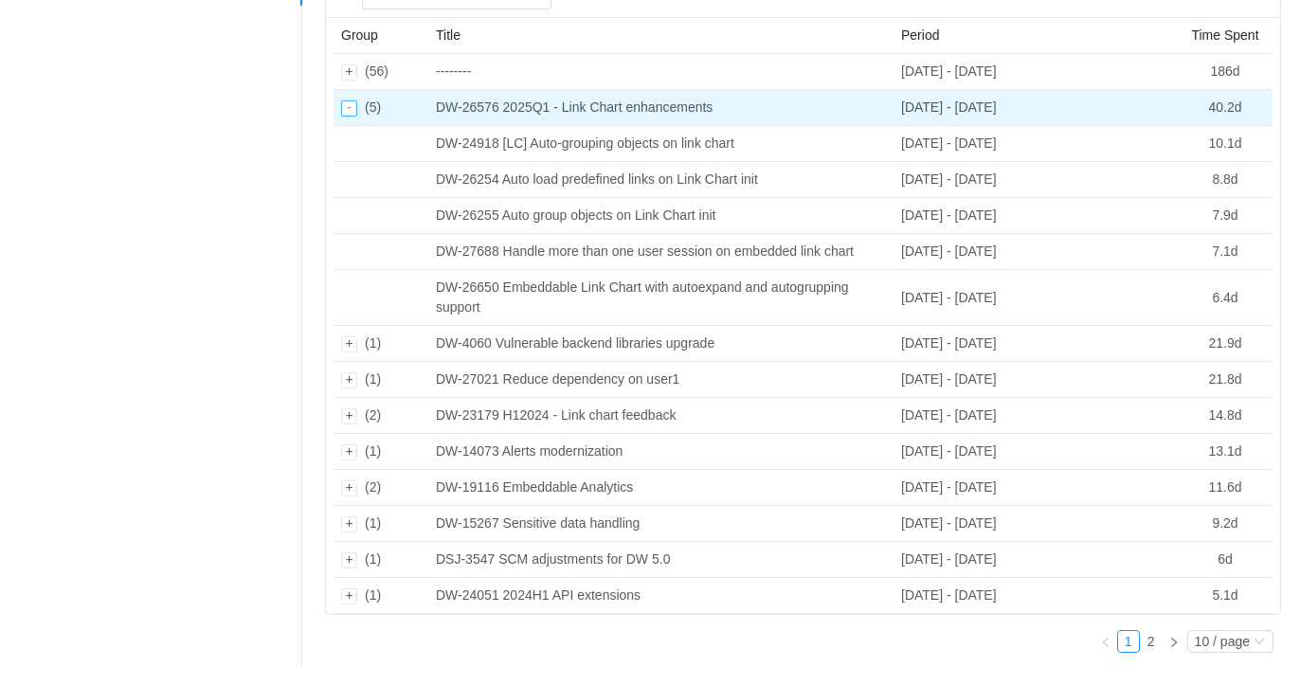
click at [354, 105] on div "Collapse row" at bounding box center [349, 108] width 16 height 16
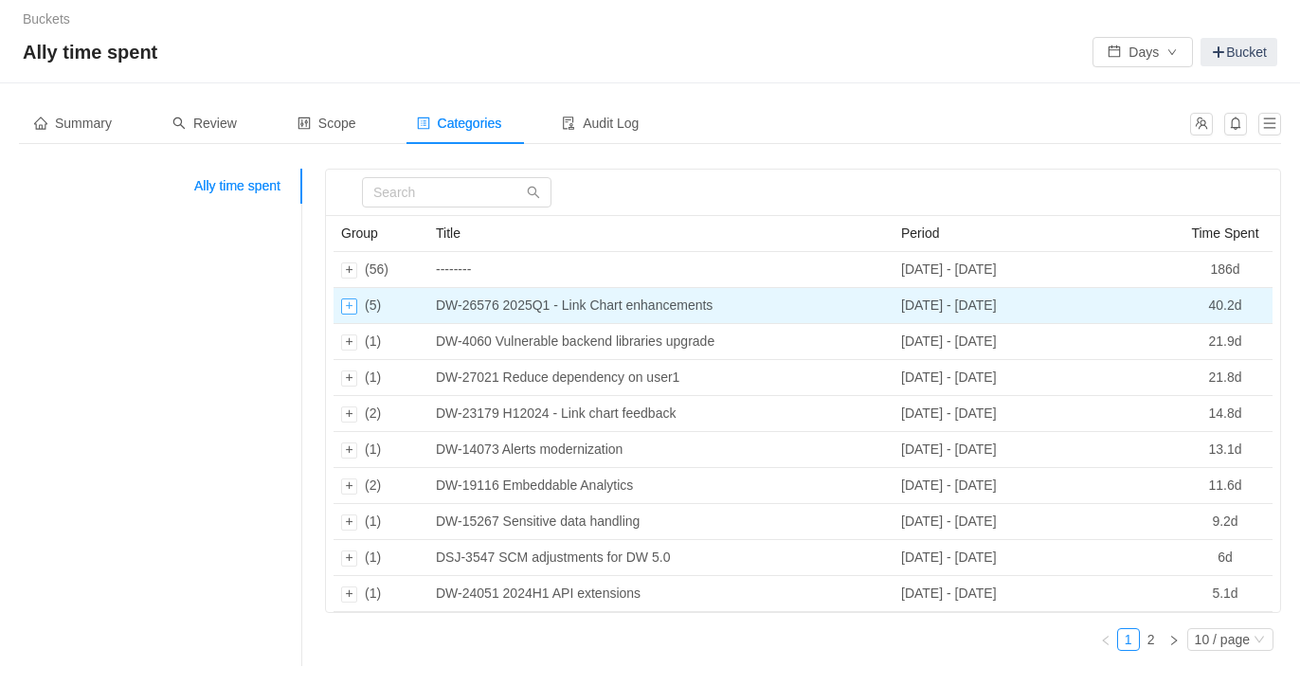
scroll to position [0, 0]
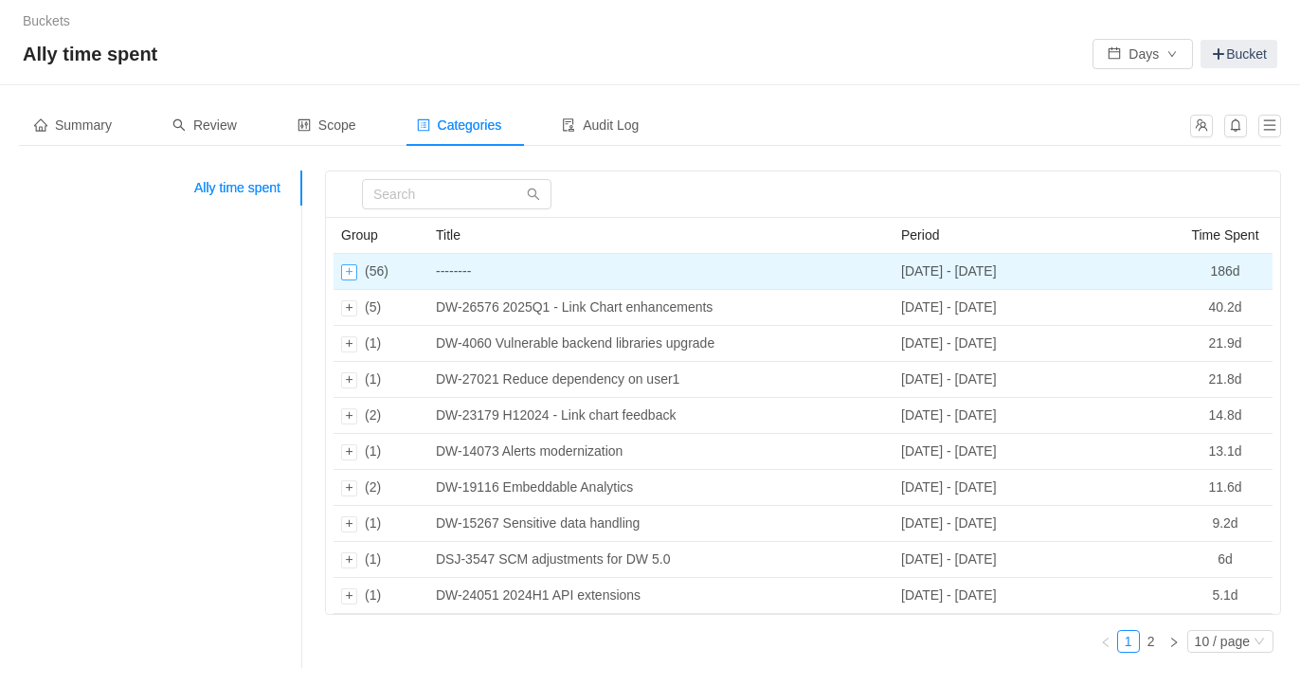
click at [347, 273] on div "Expand row" at bounding box center [349, 272] width 16 height 16
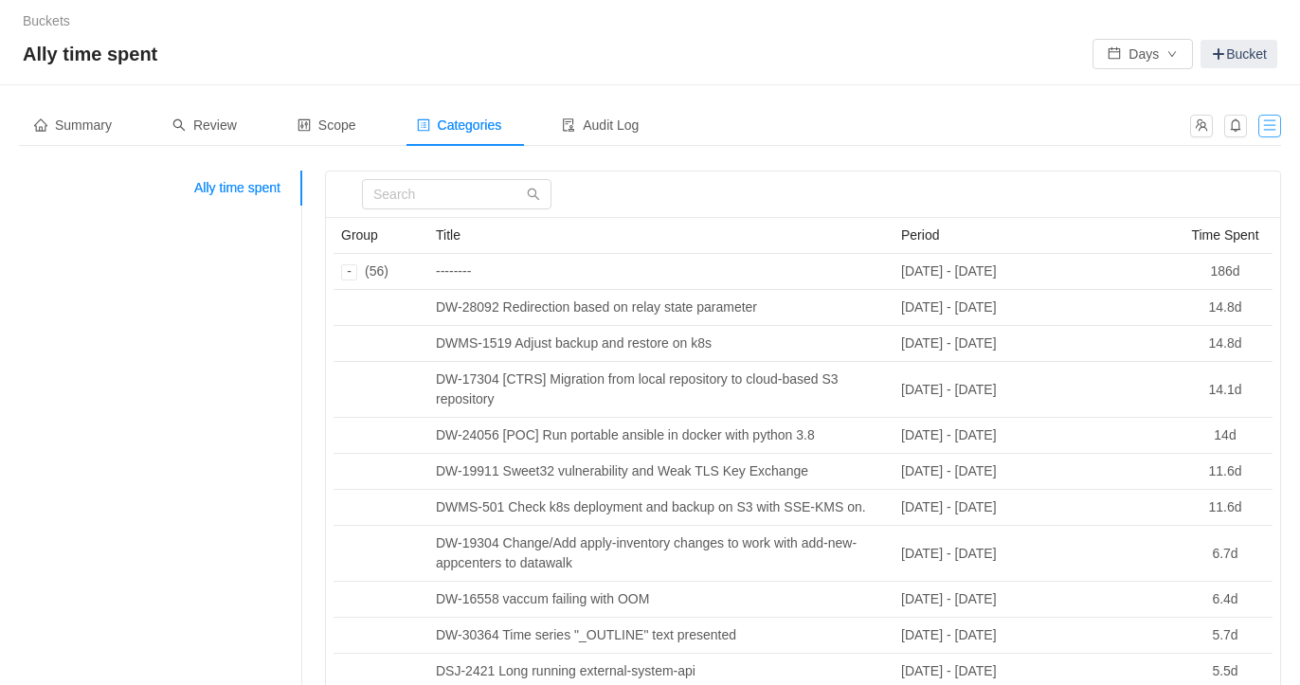
click at [1274, 123] on button "button" at bounding box center [1270, 126] width 23 height 23
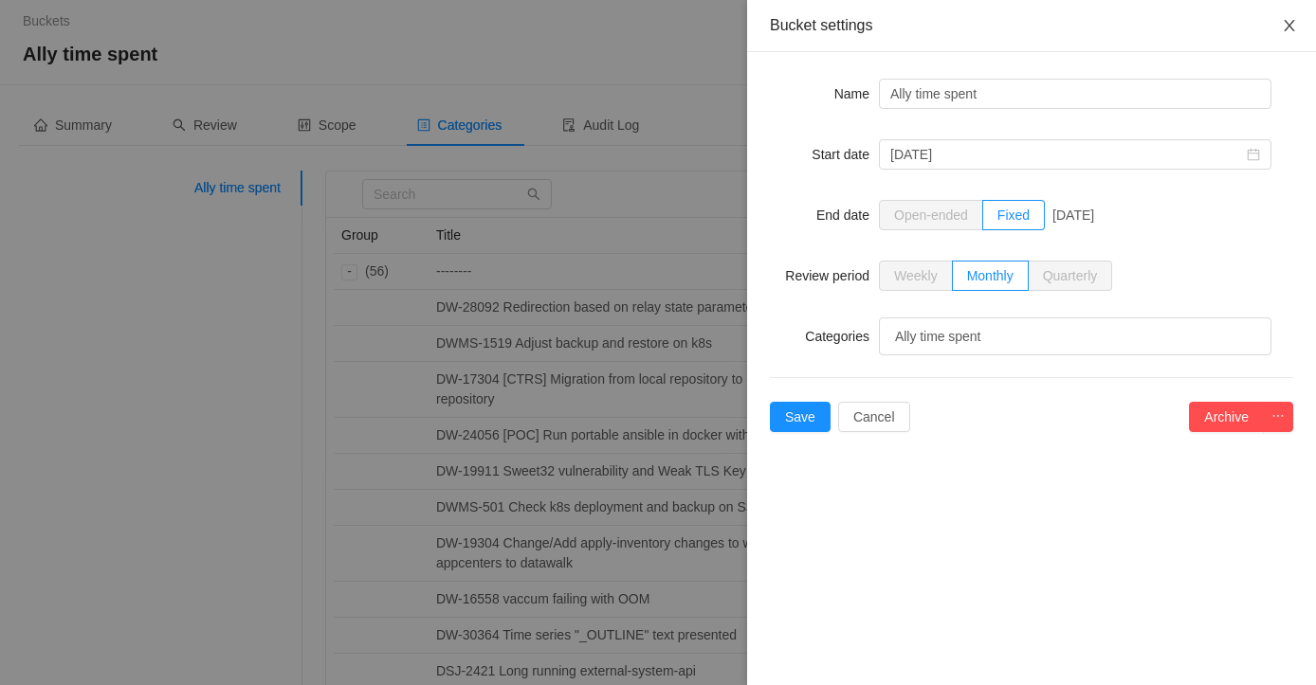
click at [1283, 35] on button "Close" at bounding box center [1289, 26] width 53 height 53
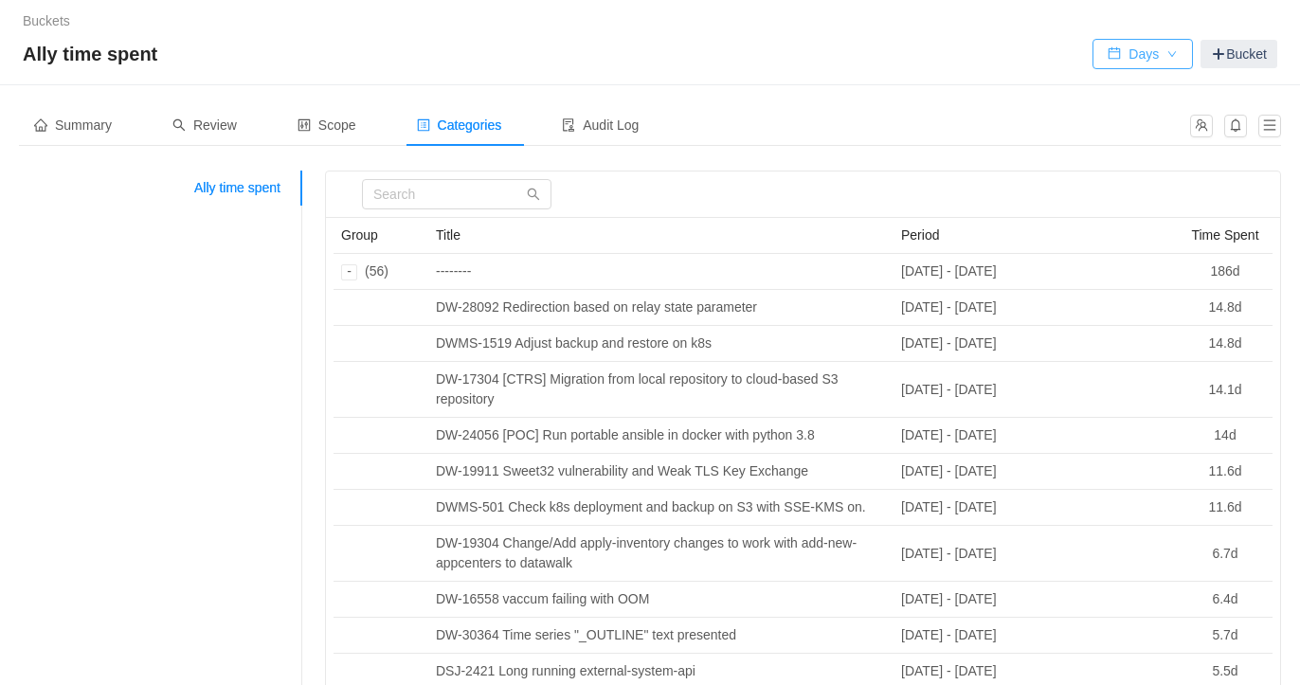
click at [1152, 62] on button "Days" at bounding box center [1143, 54] width 100 height 30
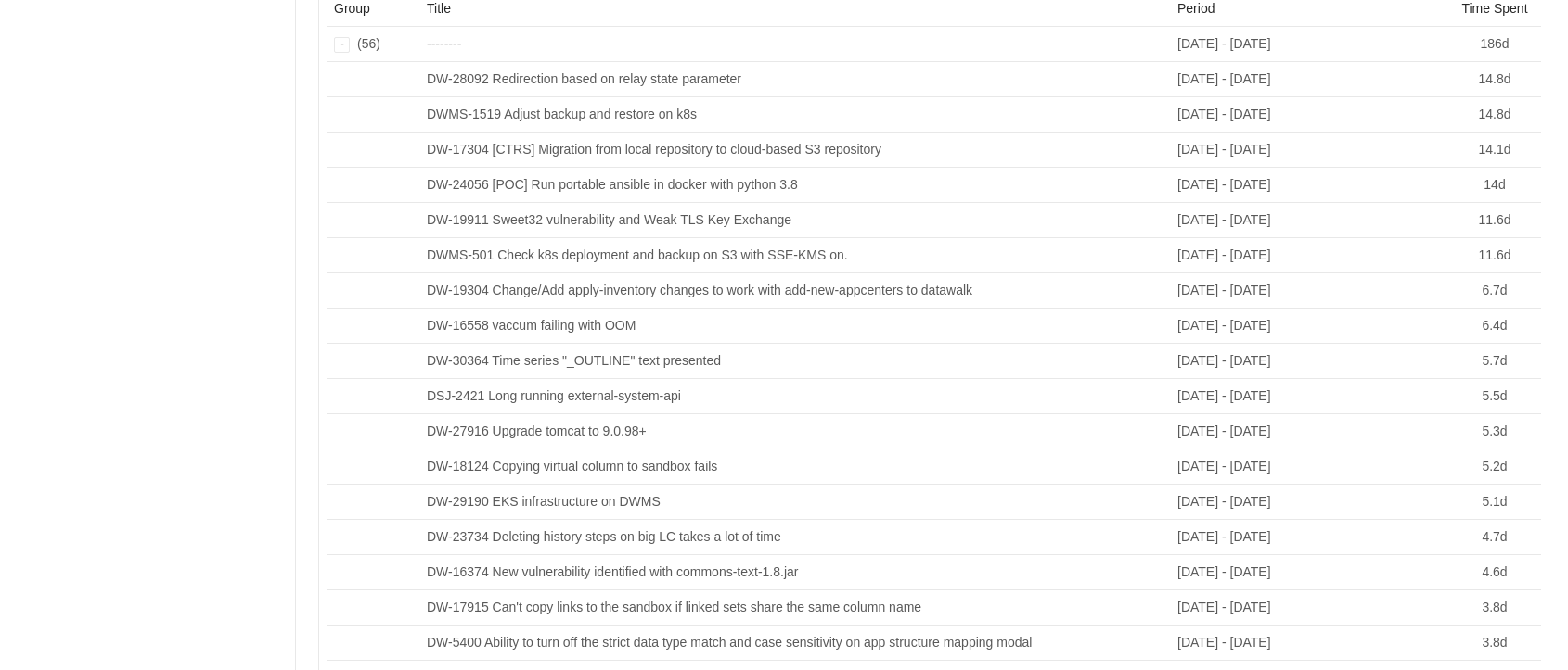
scroll to position [204, 0]
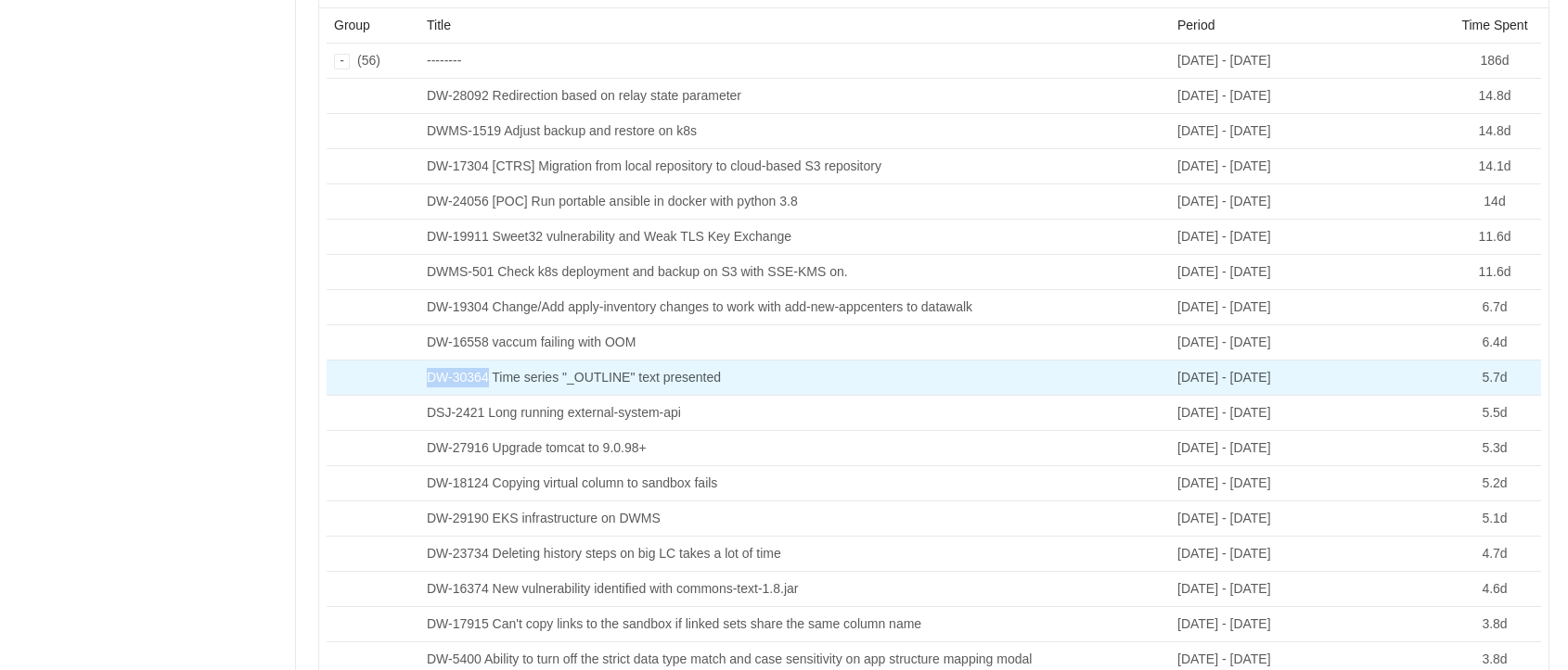
drag, startPoint x: 487, startPoint y: 377, endPoint x: 415, endPoint y: 379, distance: 72.0
click at [415, 379] on tr "DW-30364 Time series "_OUTLINE" text presented [DATE] - [DATE] 5.7d" at bounding box center [934, 379] width 1215 height 35
copy td "DW-30364"
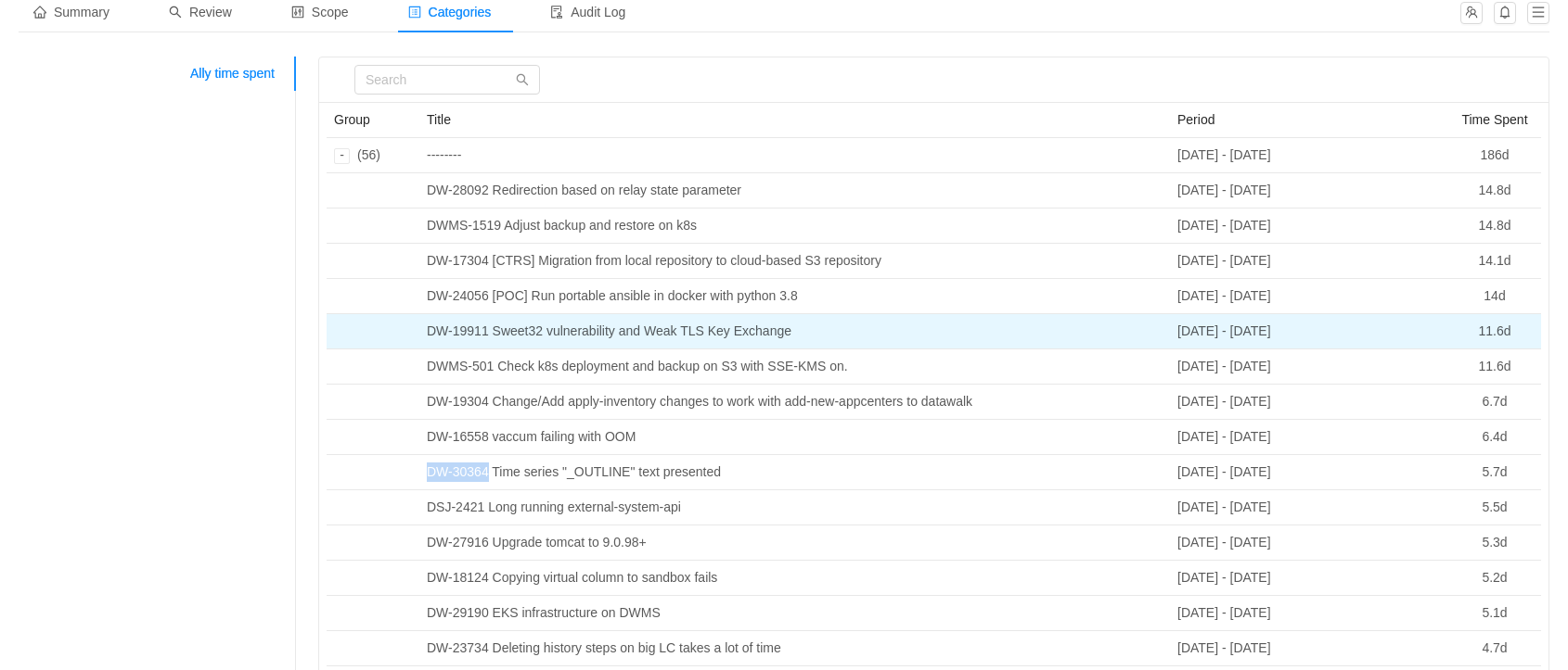
scroll to position [110, 0]
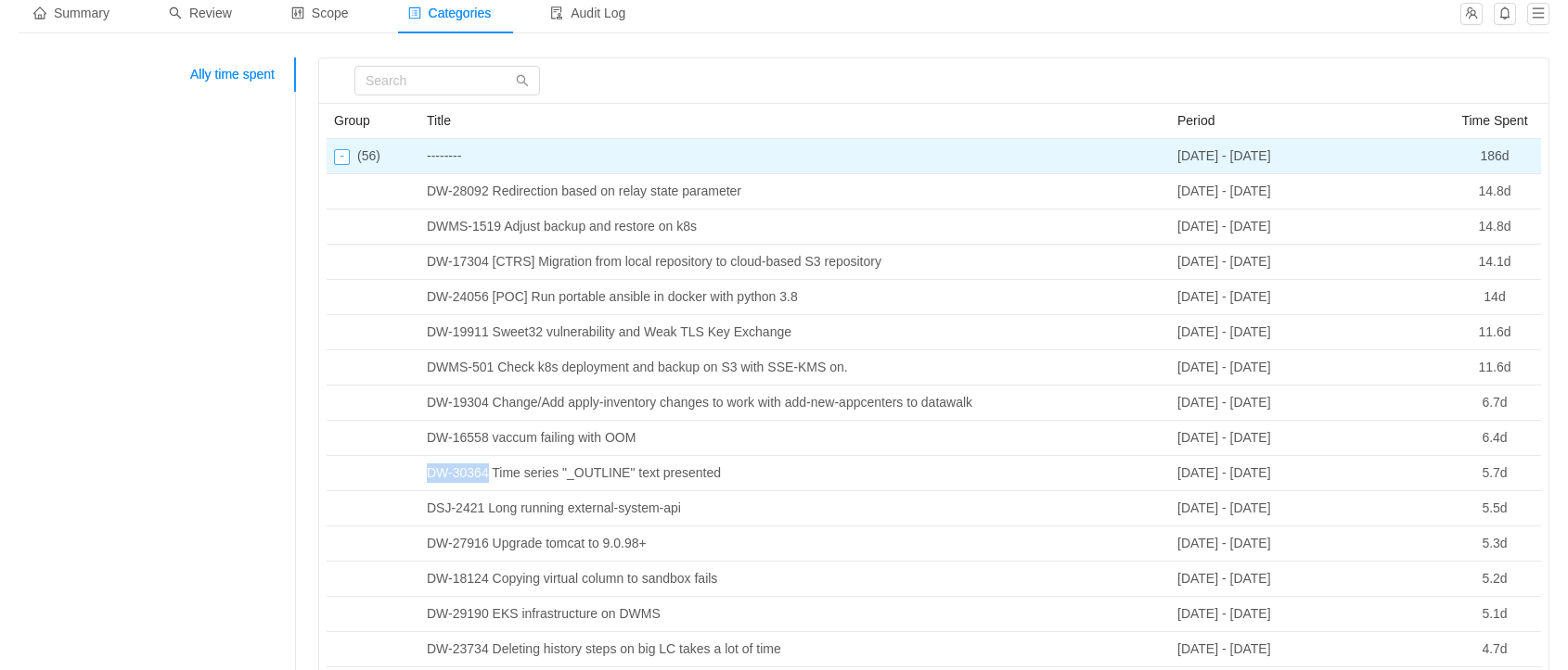
click at [337, 157] on div "Collapse row" at bounding box center [342, 157] width 16 height 16
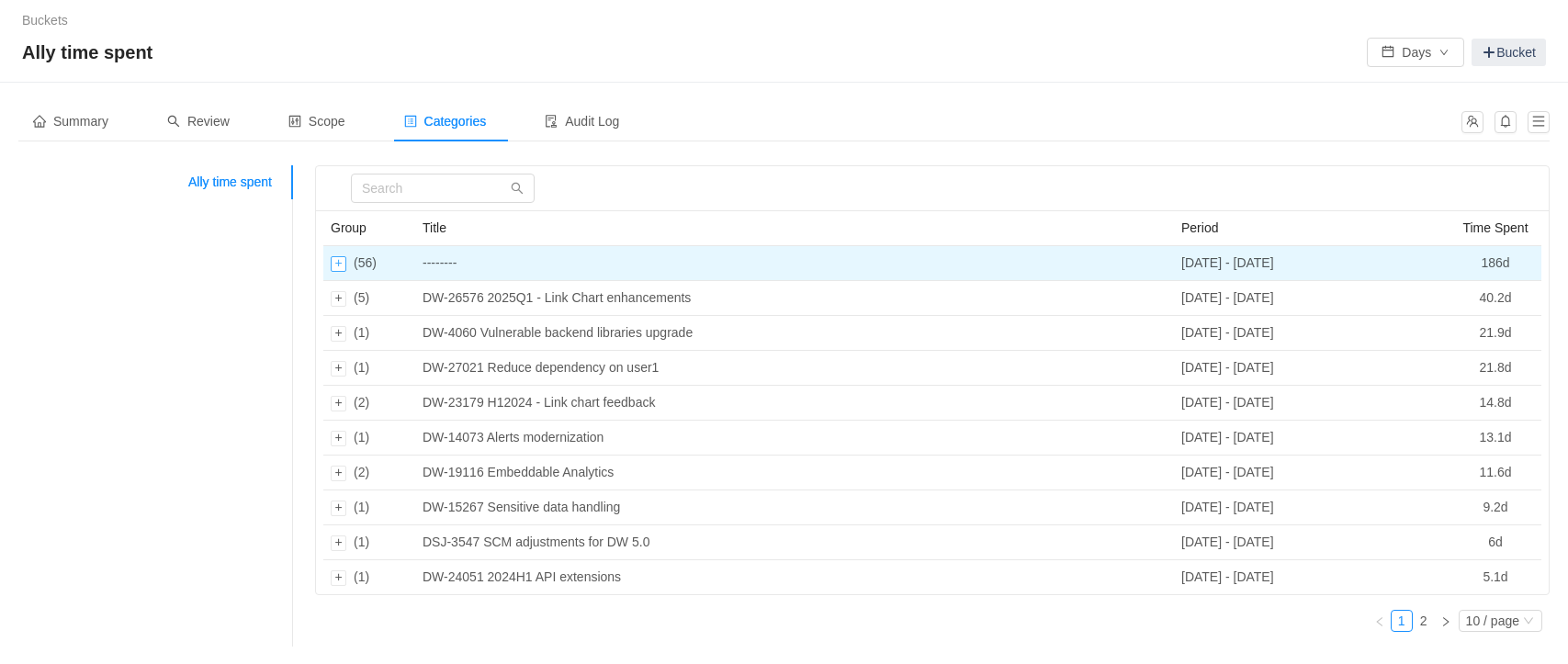
click at [339, 263] on div "Expand row" at bounding box center [338, 264] width 16 height 16
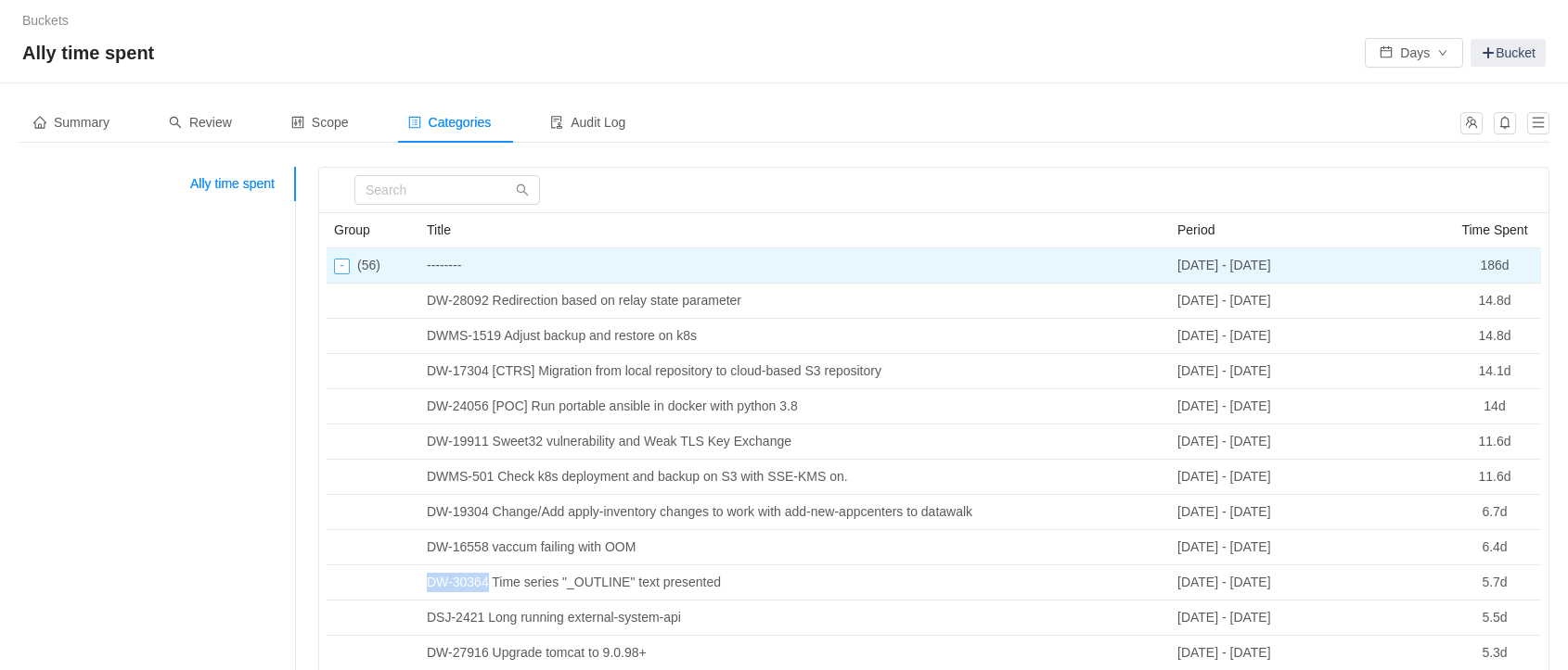
click at [344, 271] on div "Collapse row" at bounding box center [342, 266] width 16 height 16
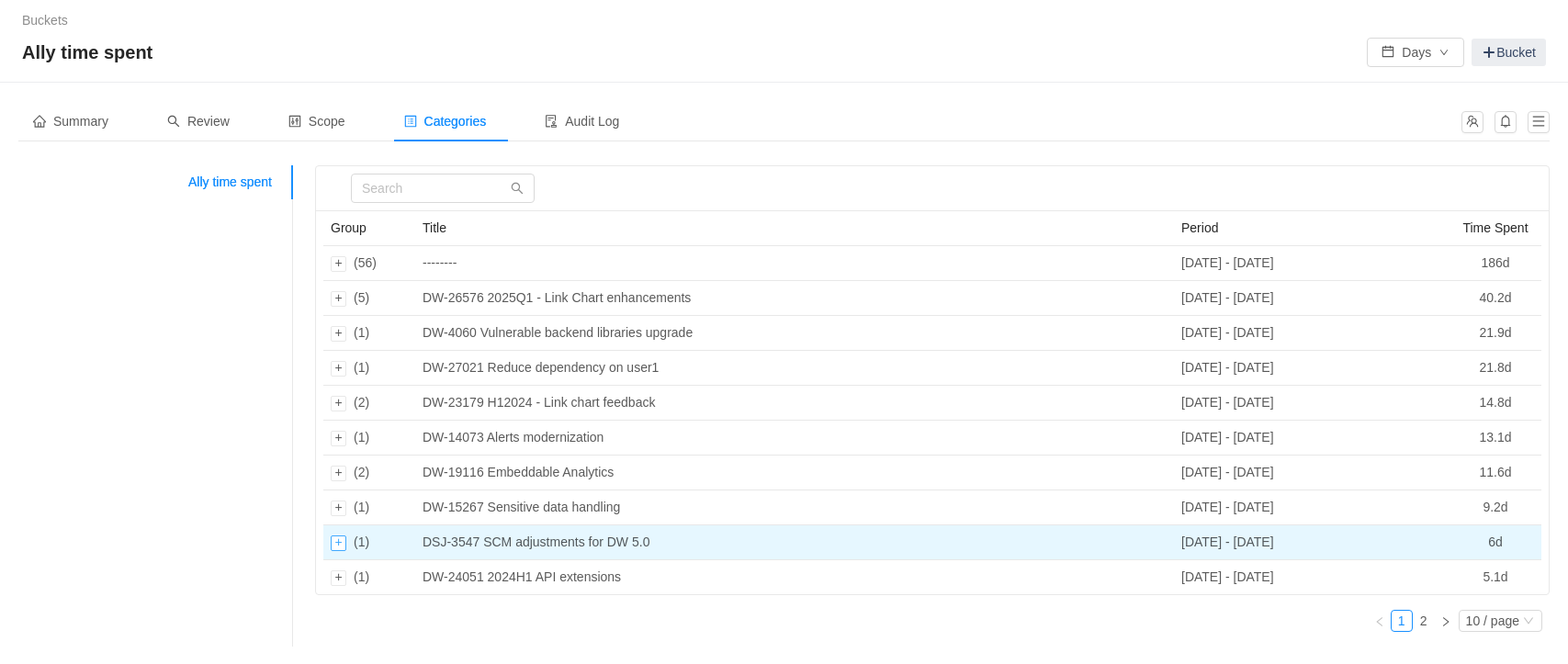
click at [338, 543] on div "Expand row" at bounding box center [338, 544] width 16 height 16
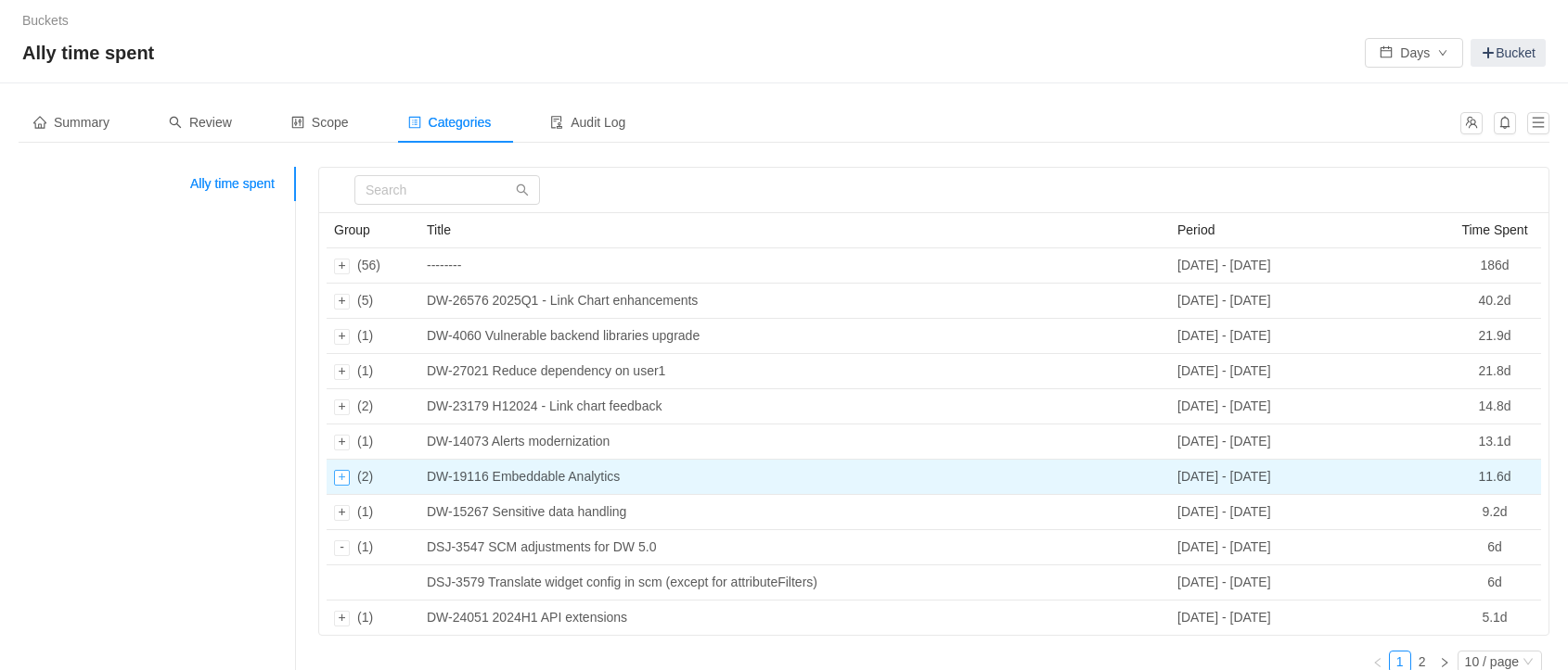
click at [345, 480] on div "Expand row" at bounding box center [342, 478] width 16 height 16
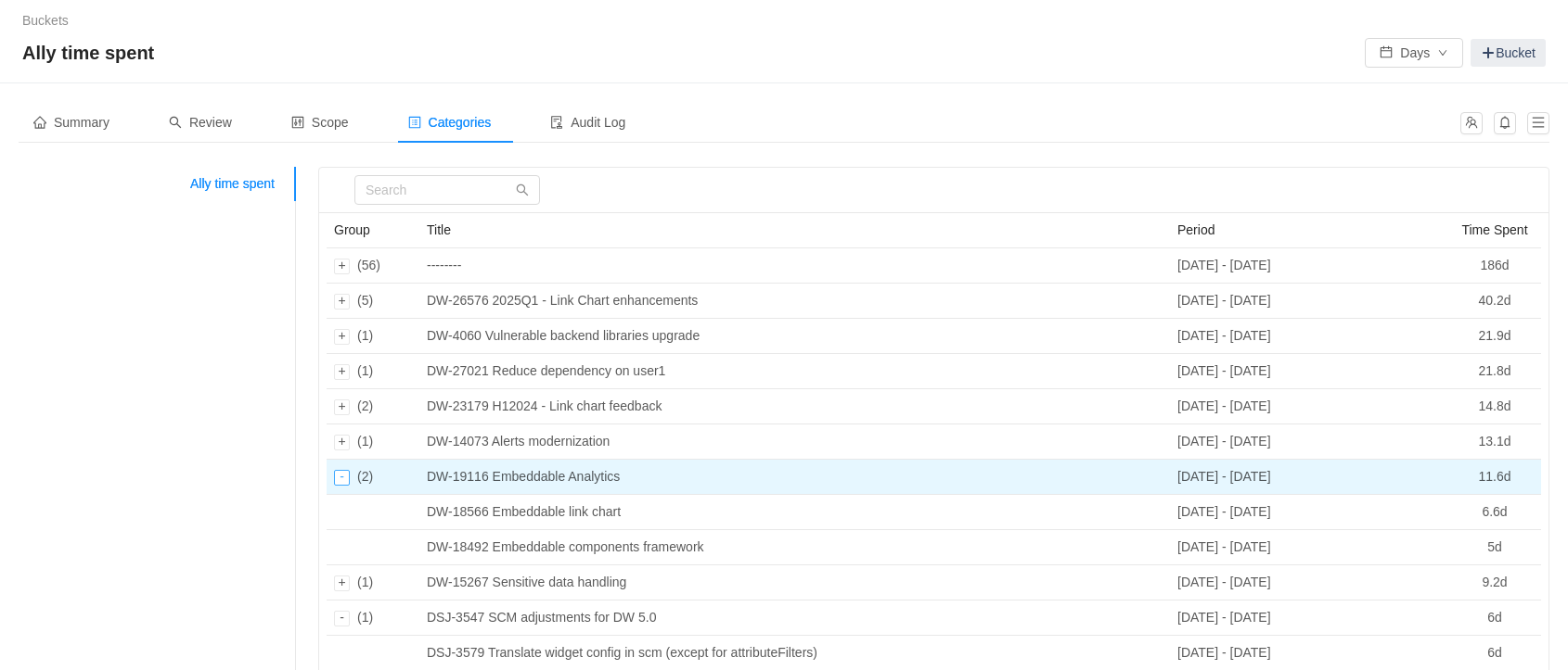
click at [345, 480] on div "Collapse row" at bounding box center [342, 478] width 16 height 16
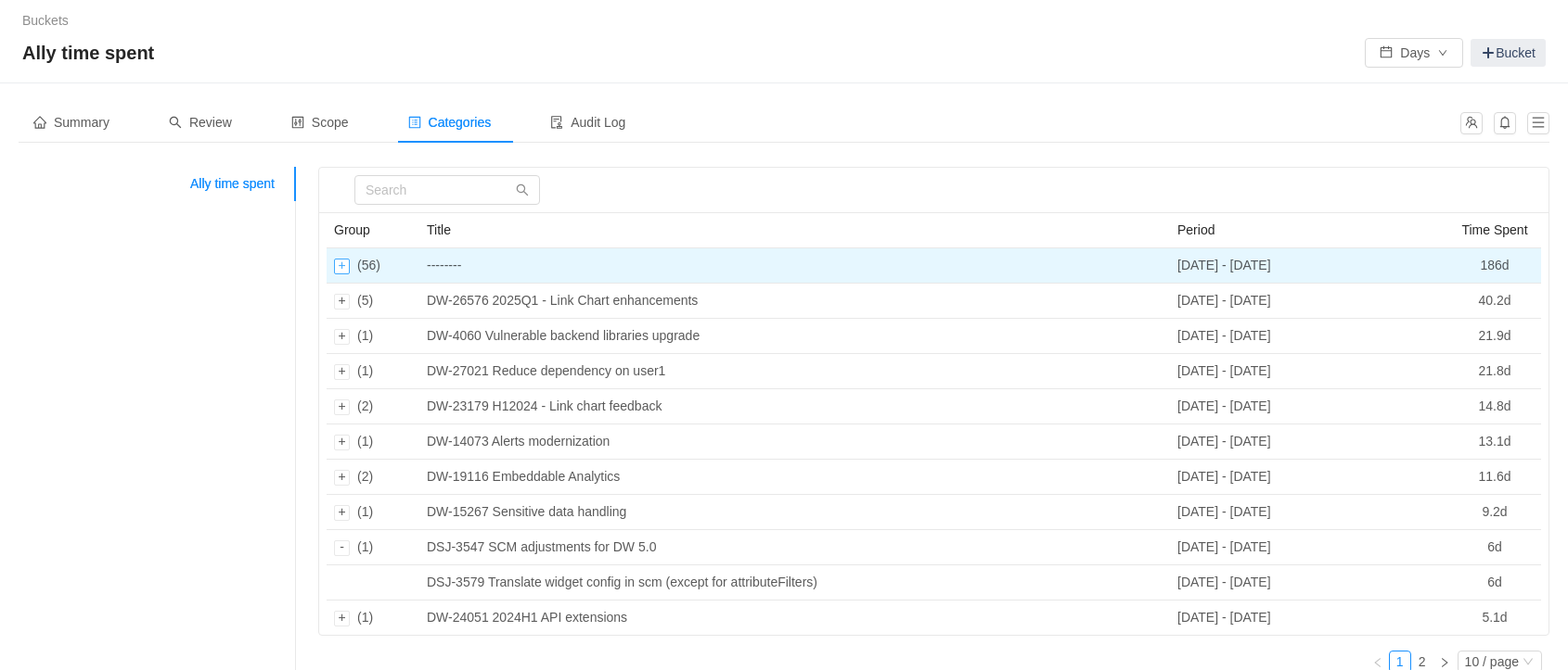
click at [343, 271] on div "Expand row" at bounding box center [342, 266] width 16 height 16
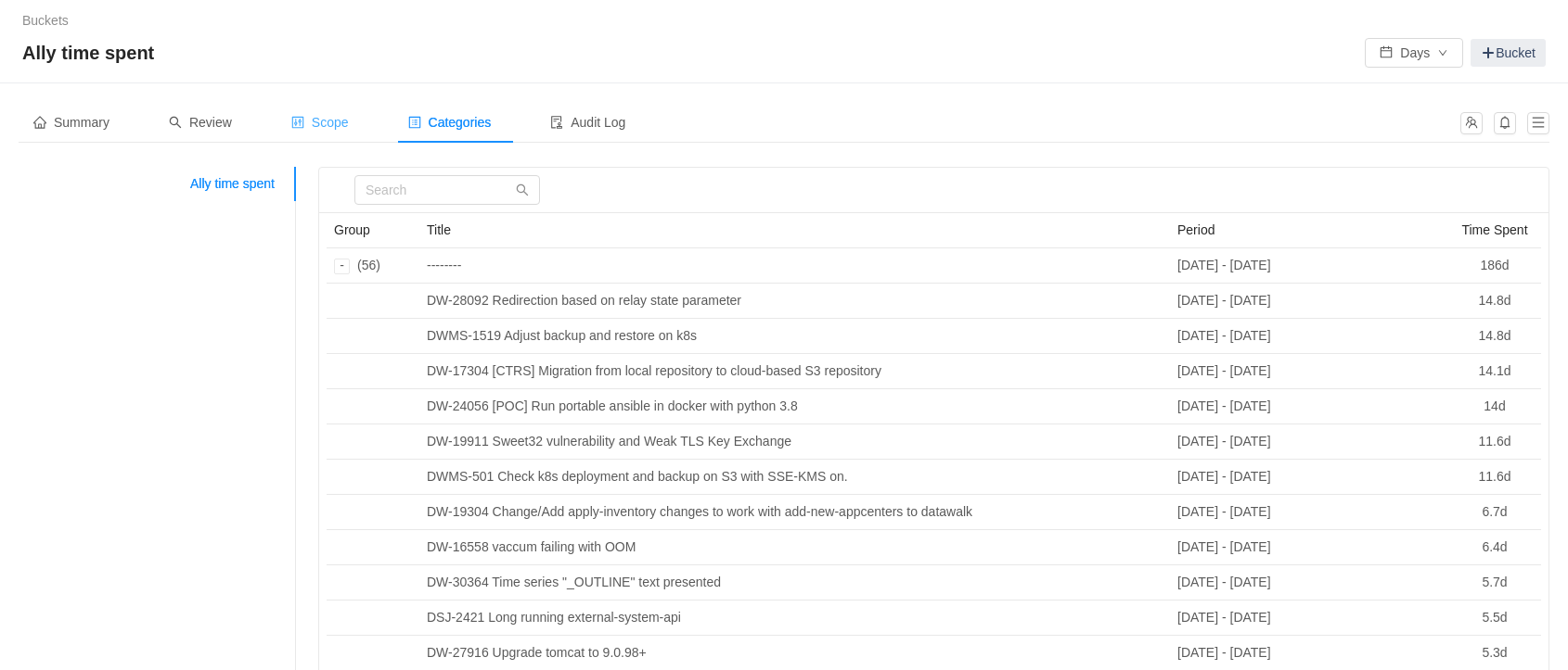
click at [327, 107] on div "Scope" at bounding box center [319, 122] width 87 height 42
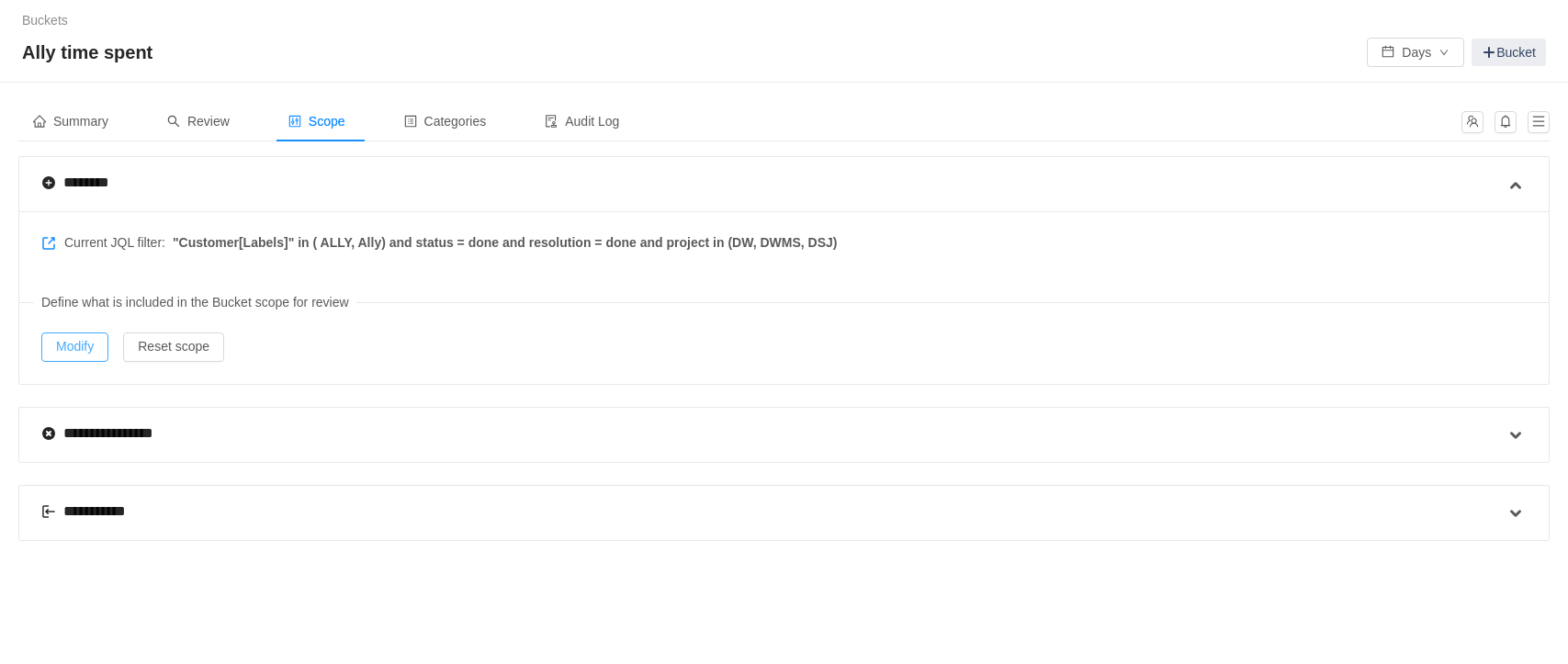
click at [79, 344] on button "Modify" at bounding box center [75, 347] width 67 height 29
click at [455, 114] on span "Categories" at bounding box center [445, 121] width 82 height 15
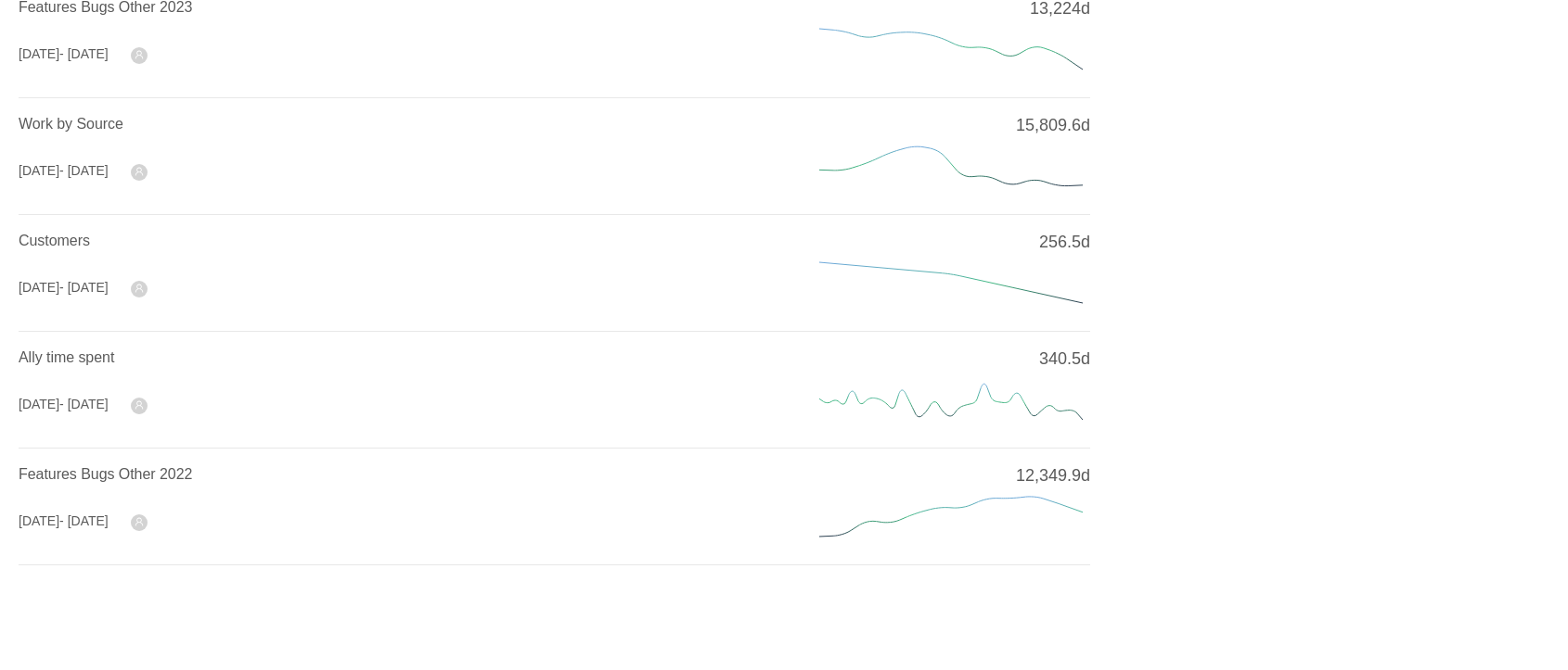
scroll to position [592, 0]
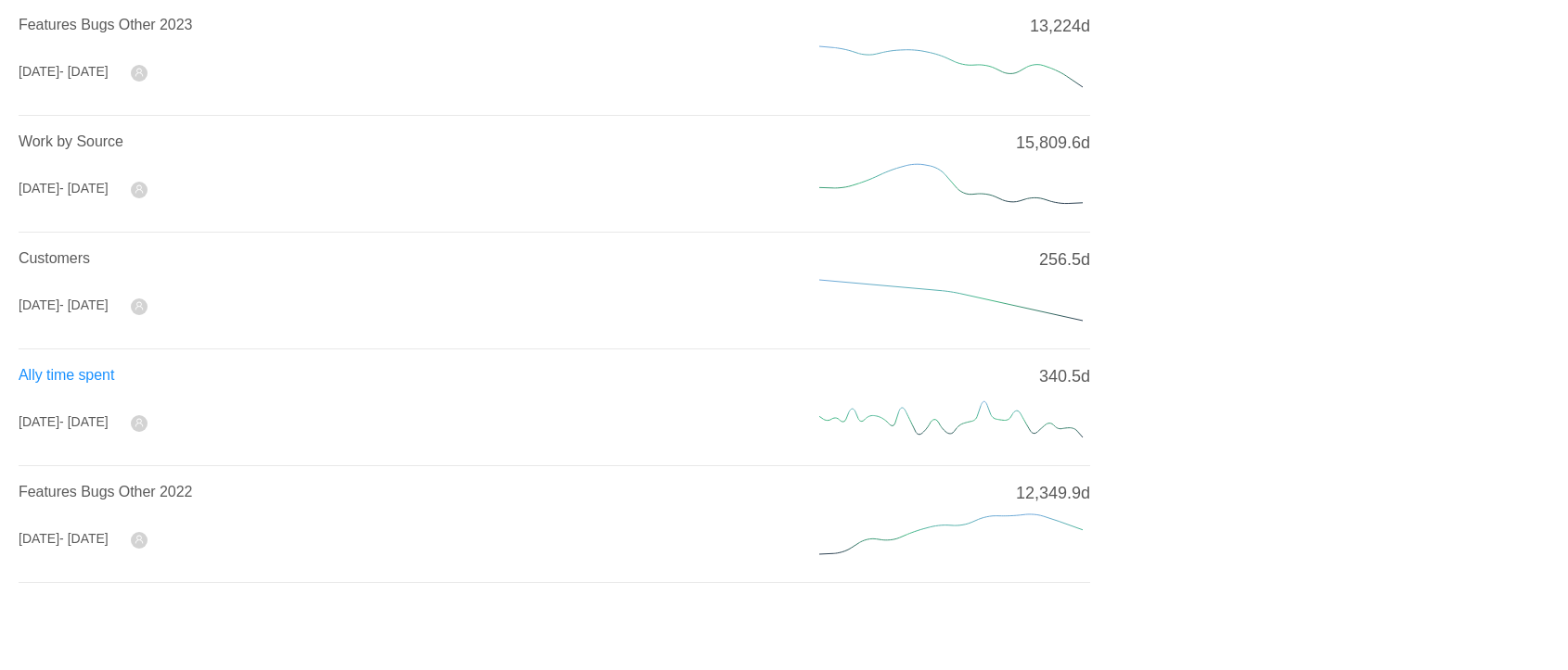
click at [90, 370] on span "Ally time spent" at bounding box center [67, 375] width 96 height 16
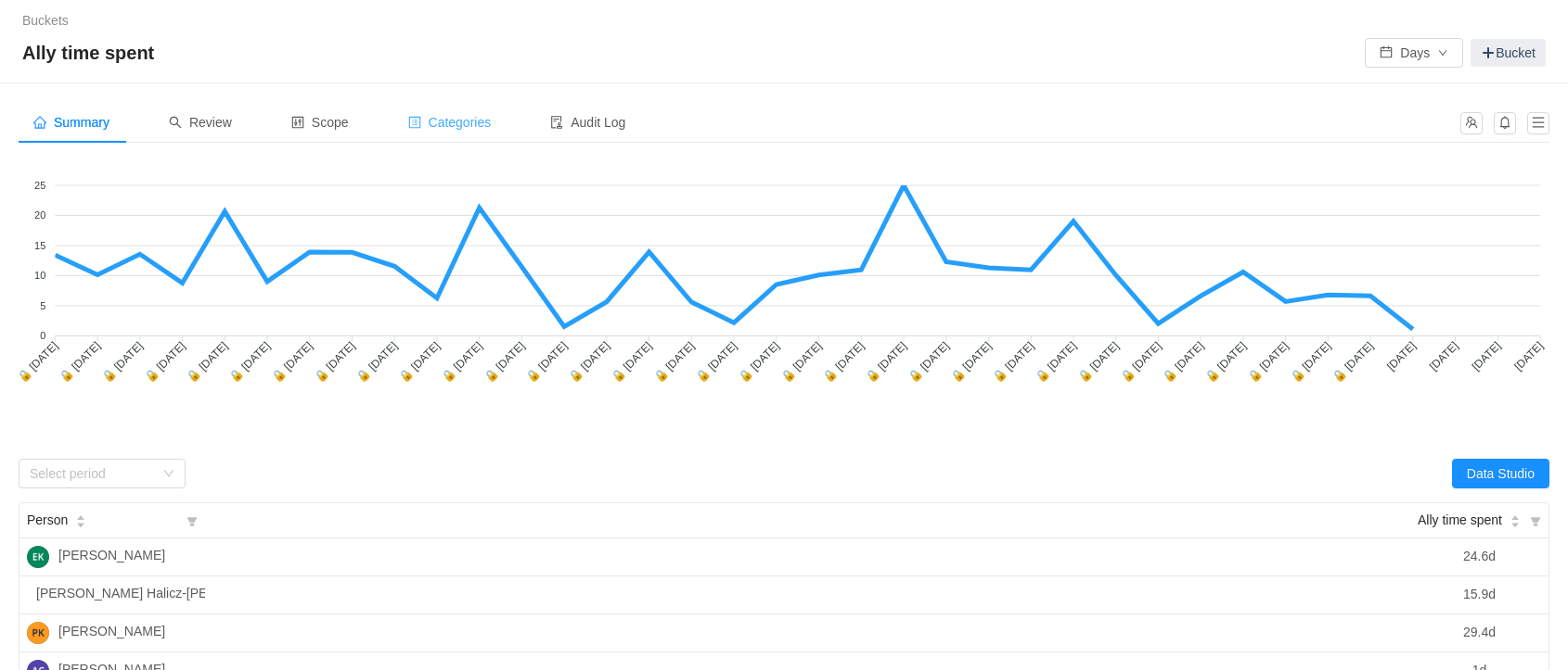
click at [467, 129] on span "Categories" at bounding box center [449, 122] width 83 height 15
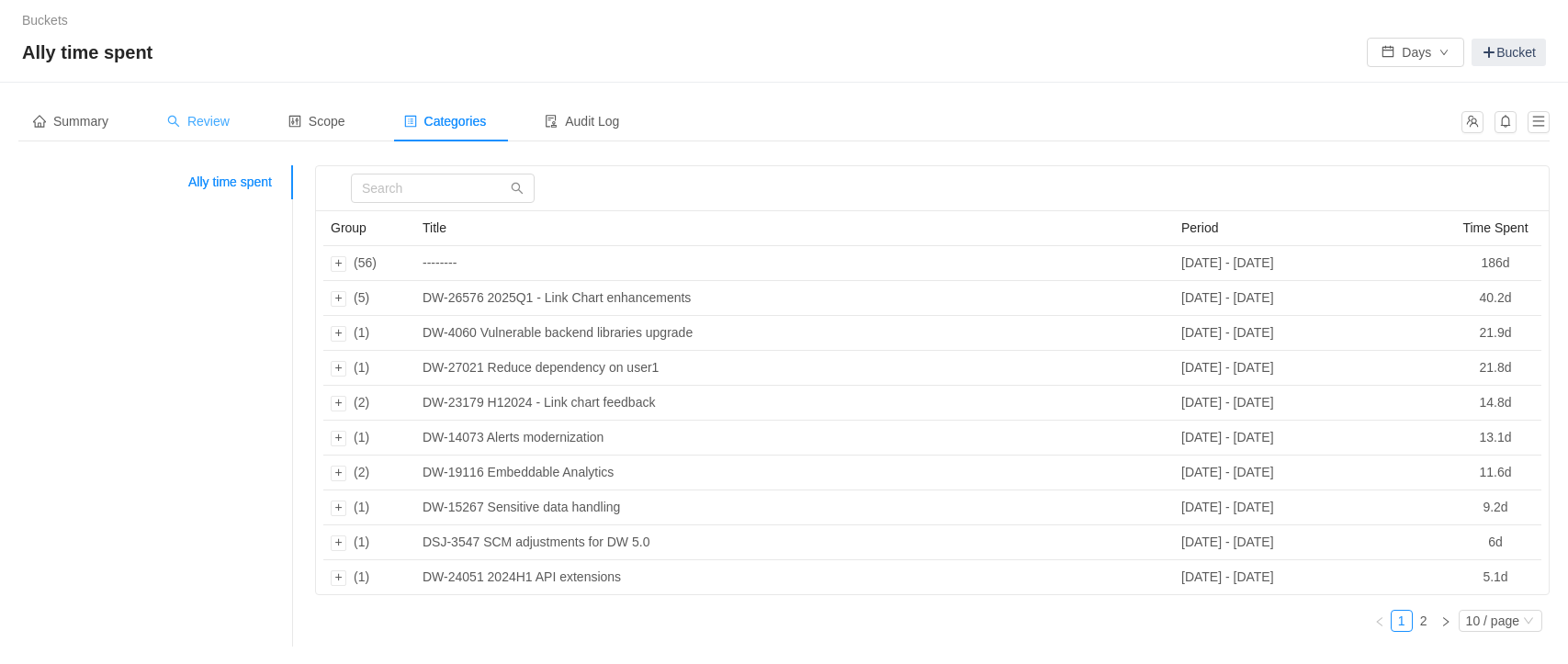
click at [213, 117] on span "Review" at bounding box center [199, 121] width 62 height 15
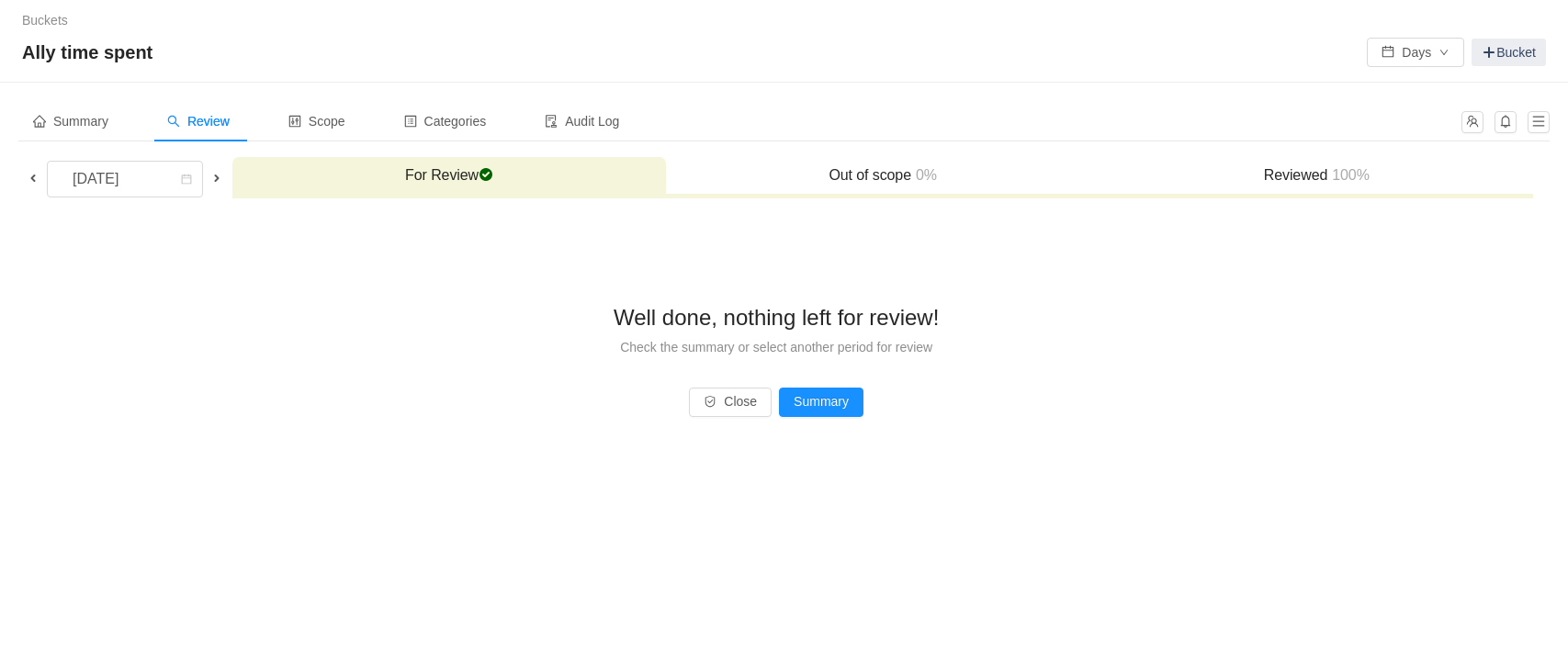
click at [1228, 168] on h3 "Reviewed 100%" at bounding box center [1316, 175] width 415 height 18
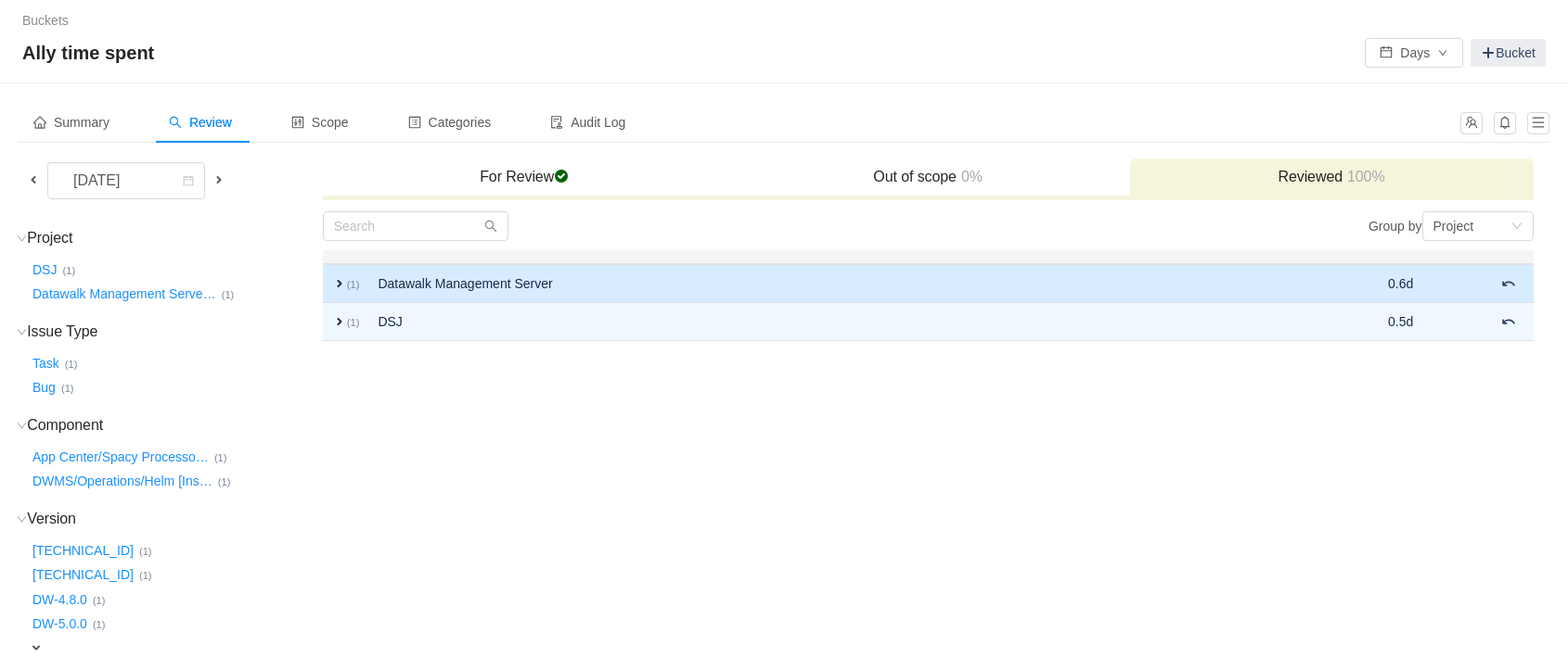
click at [342, 282] on span "expand" at bounding box center [339, 283] width 15 height 15
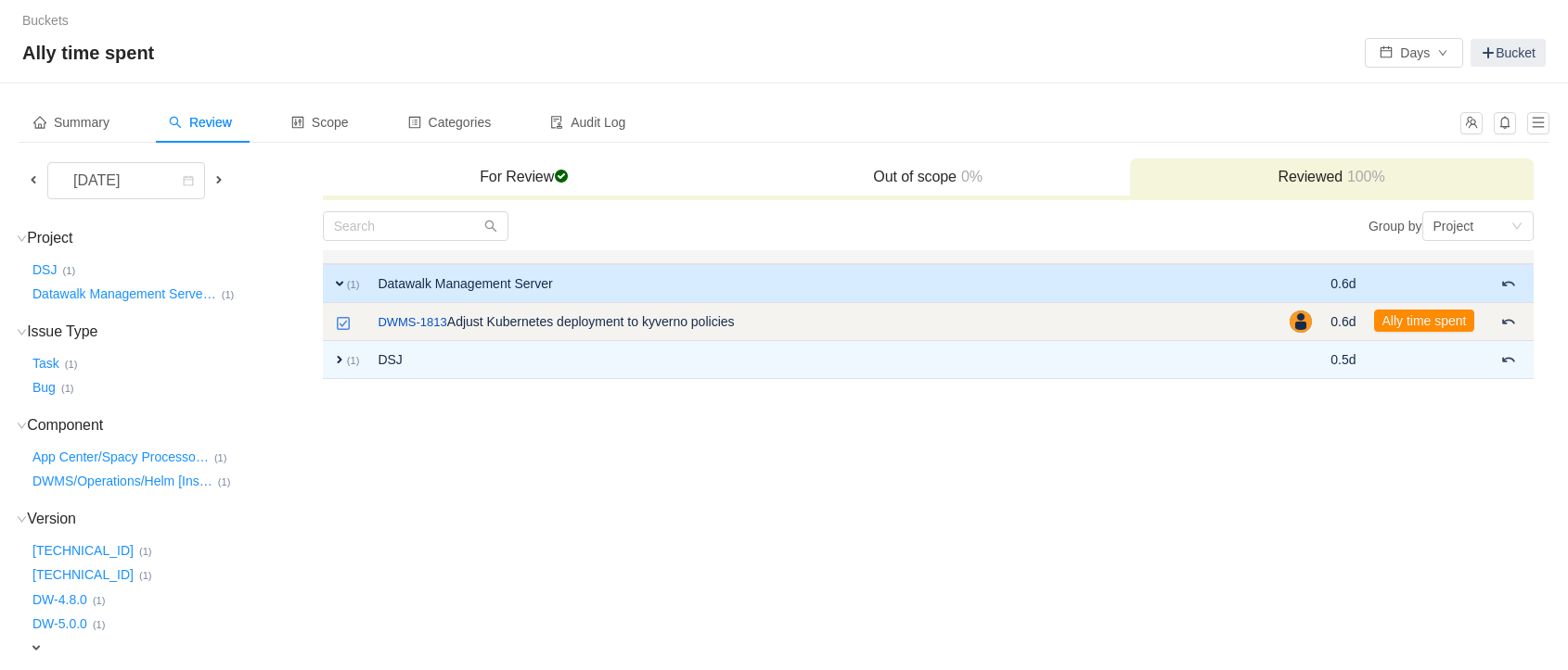
click at [1439, 324] on button "Ally time spent" at bounding box center [1423, 321] width 99 height 22
click at [1425, 324] on button "Ally time spent" at bounding box center [1423, 321] width 99 height 22
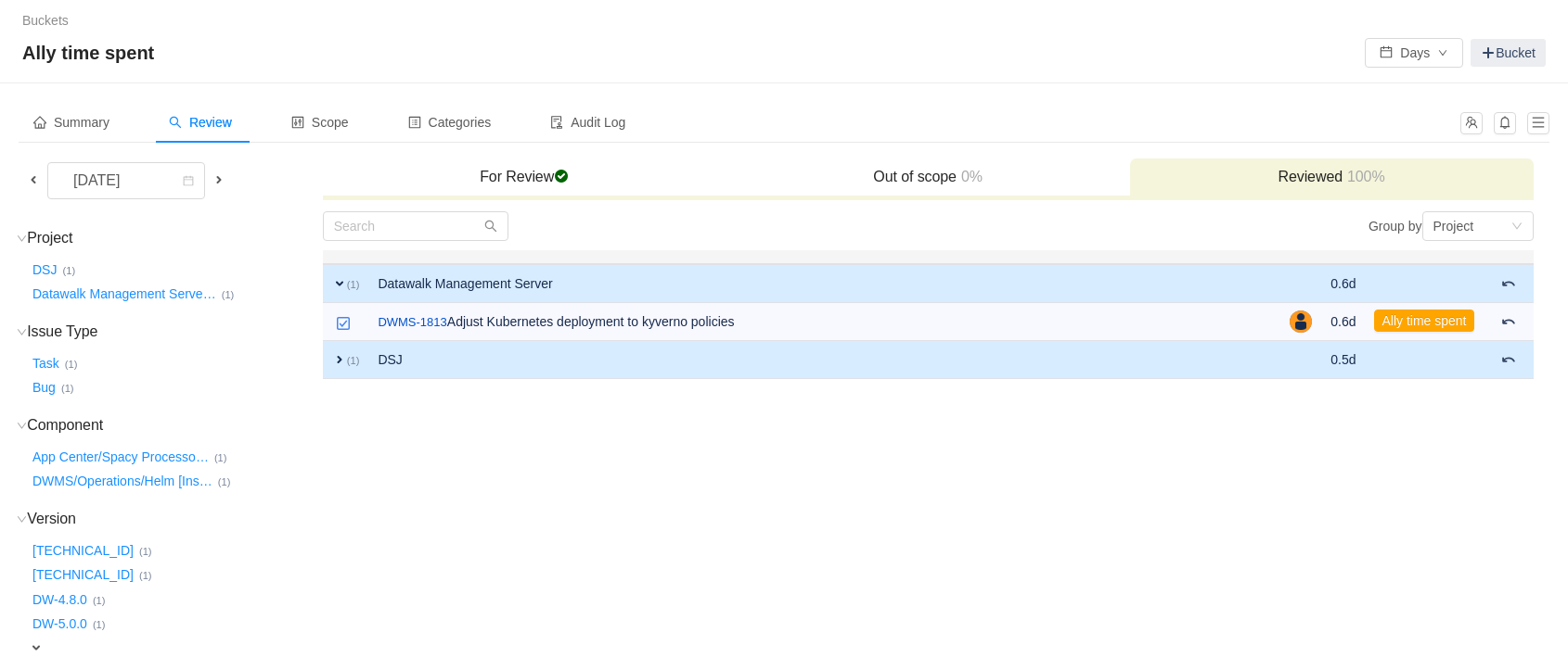
click at [347, 367] on td "expand (1)" at bounding box center [346, 360] width 46 height 38
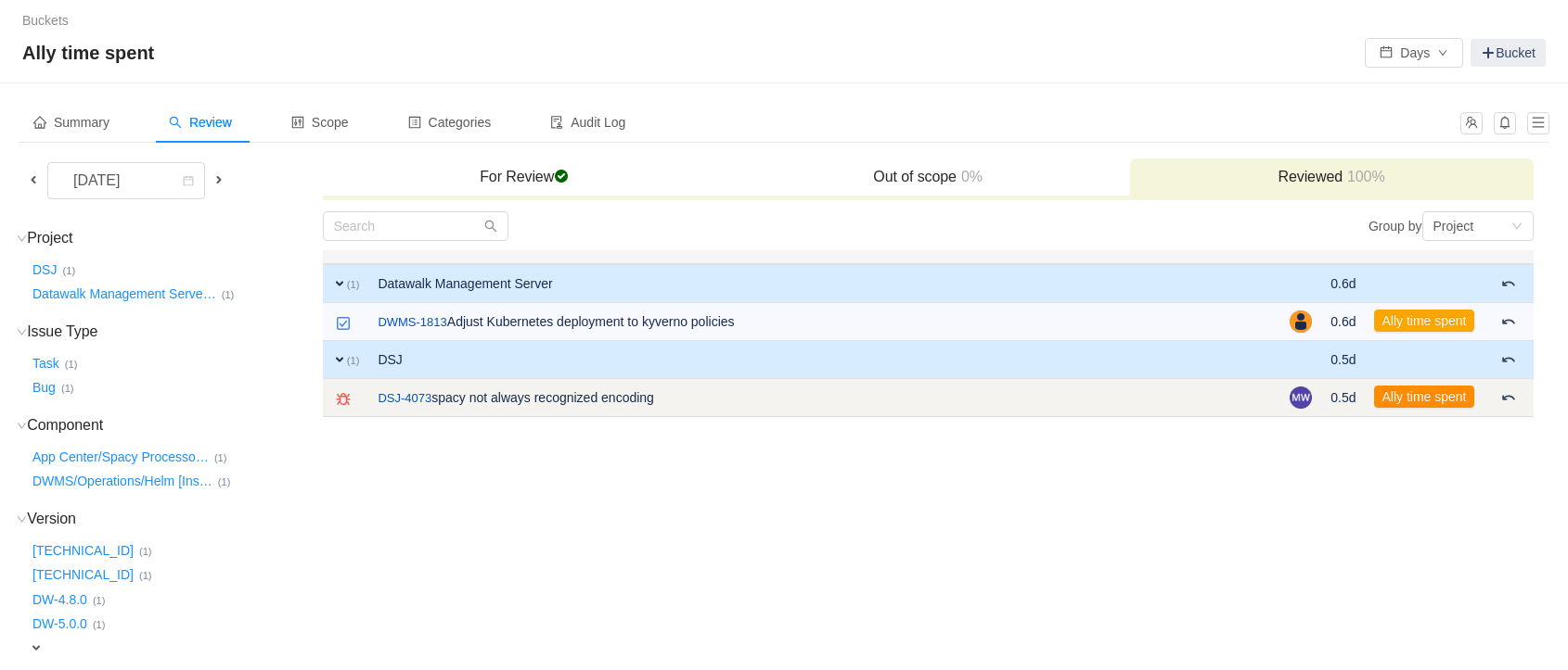
click at [1401, 389] on button "Ally time spent" at bounding box center [1423, 396] width 99 height 22
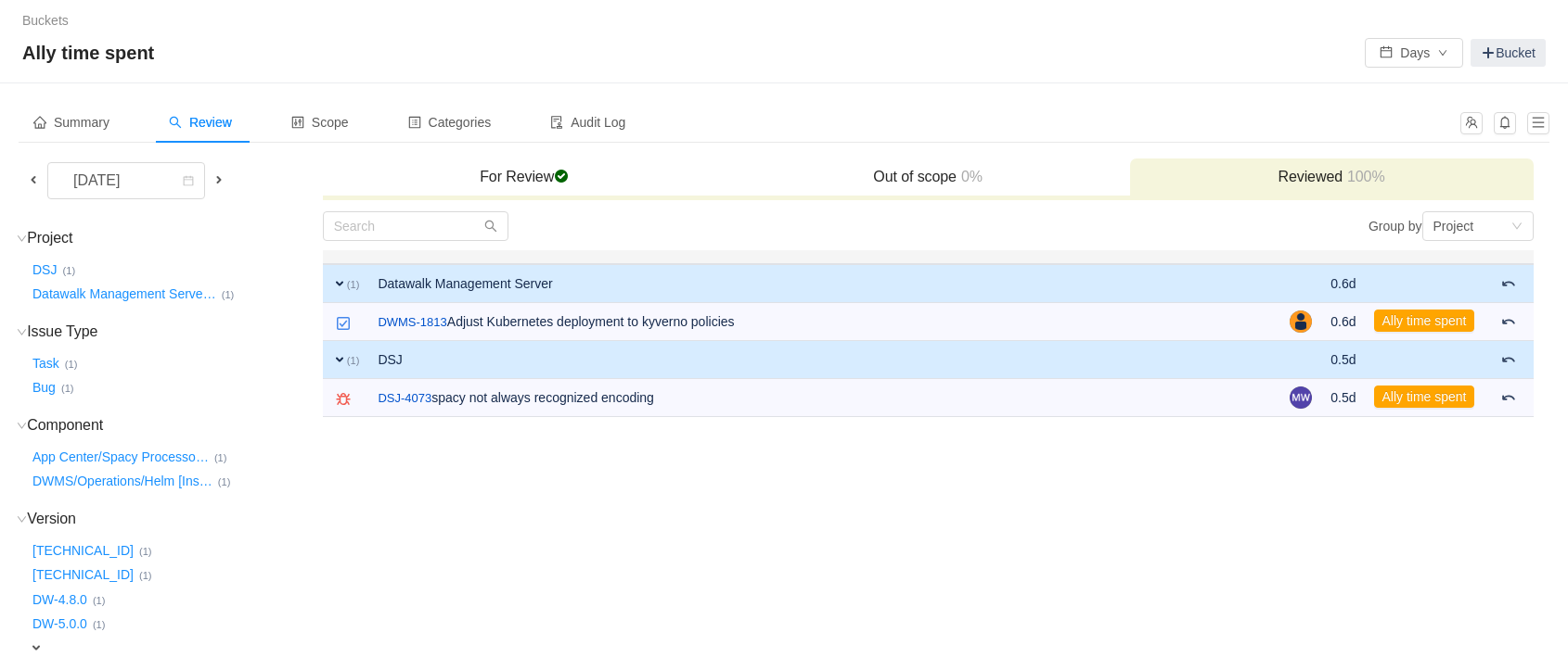
click at [552, 185] on h3 "For Review checked" at bounding box center [524, 177] width 385 height 19
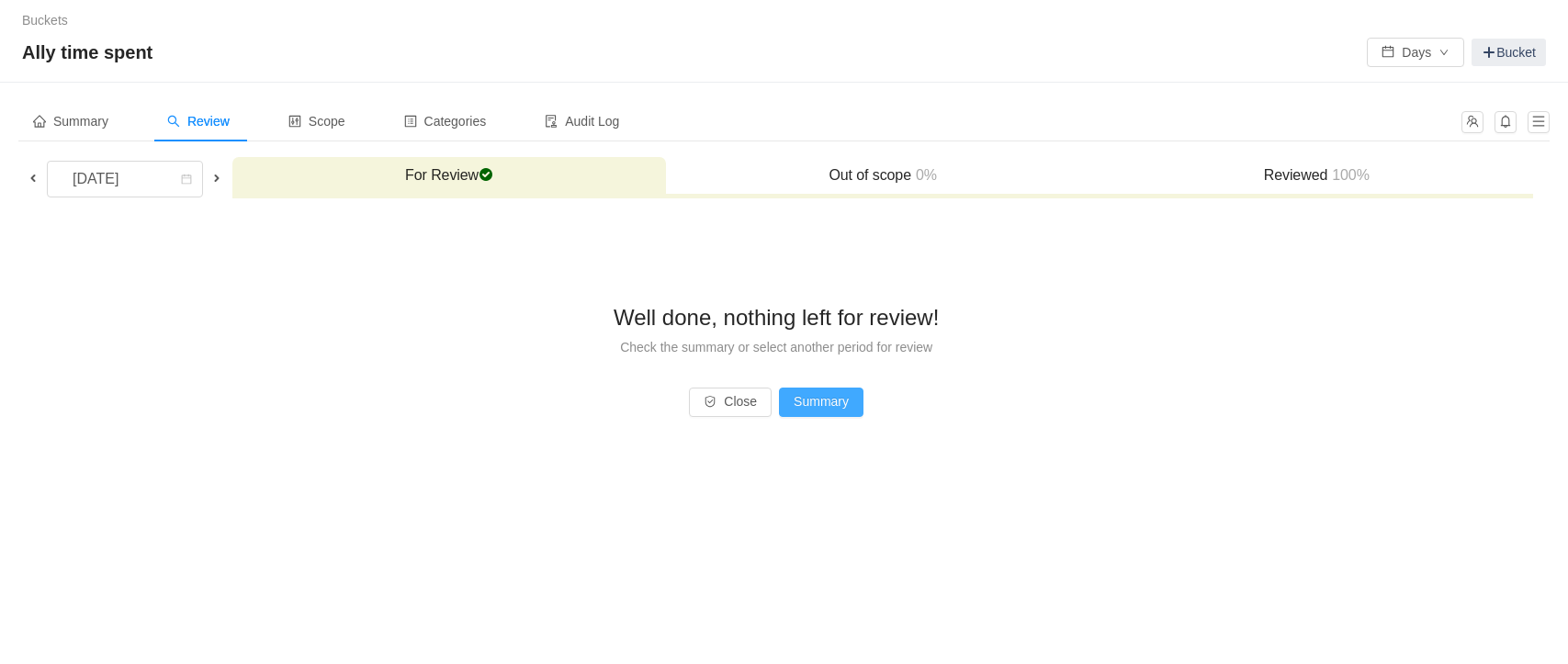
click at [807, 404] on button "Summary" at bounding box center [821, 402] width 84 height 29
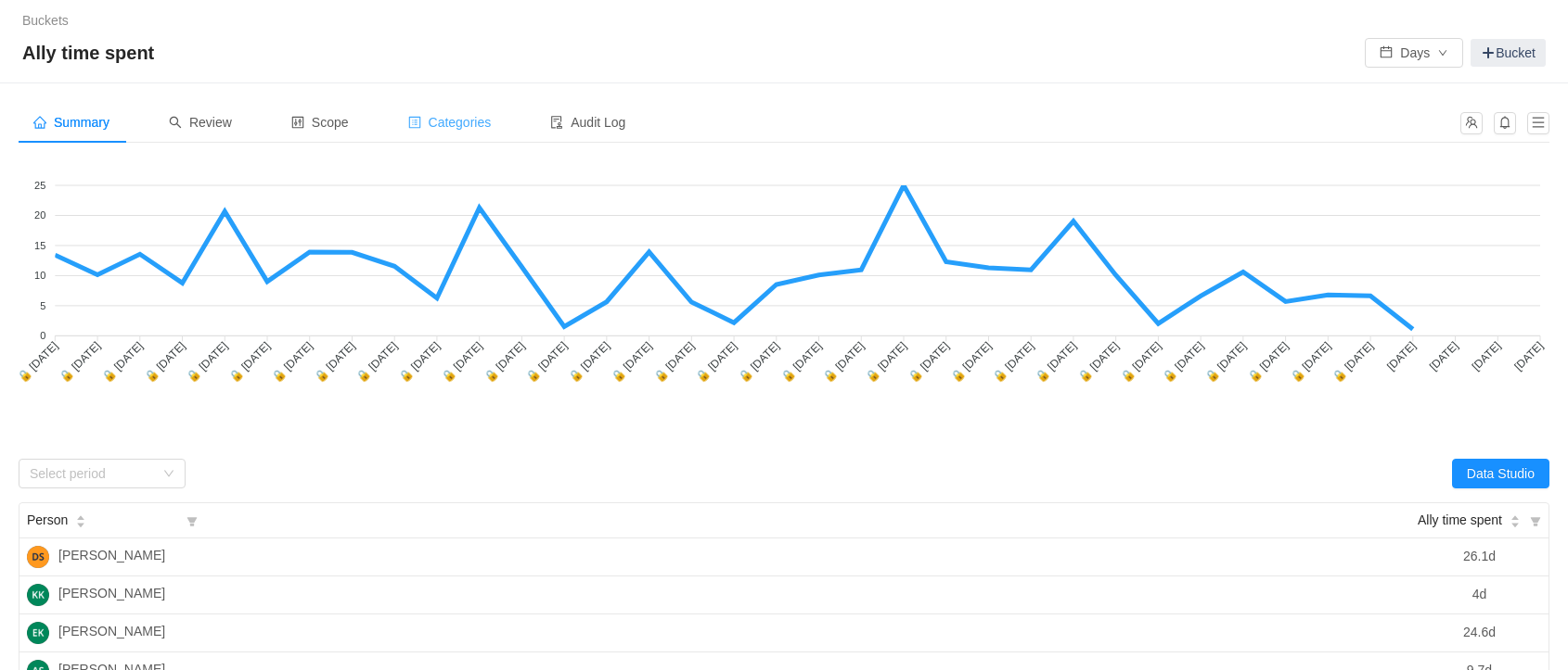
click at [478, 117] on span "Categories" at bounding box center [449, 122] width 83 height 15
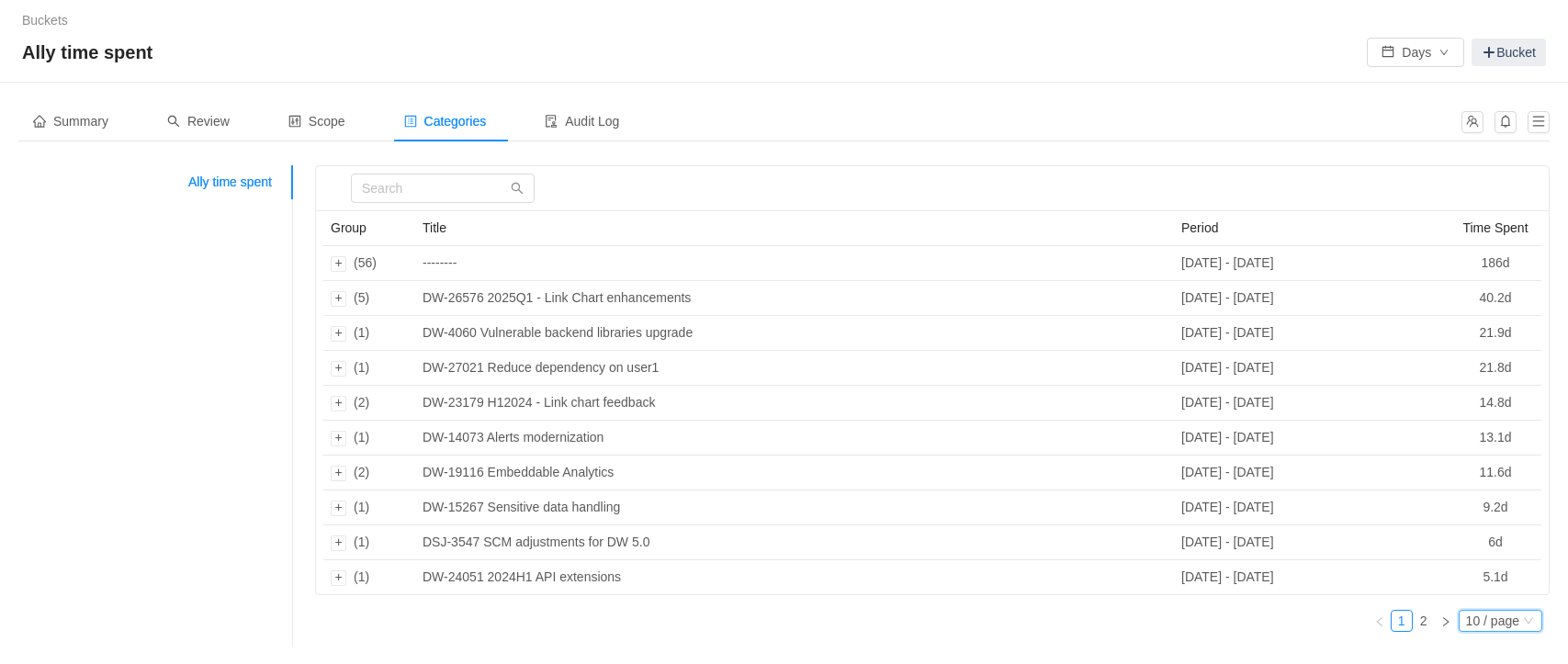
click at [1474, 616] on div "10 / page" at bounding box center [1492, 620] width 53 height 20
click at [1490, 564] on li "50 / page" at bounding box center [1499, 561] width 84 height 29
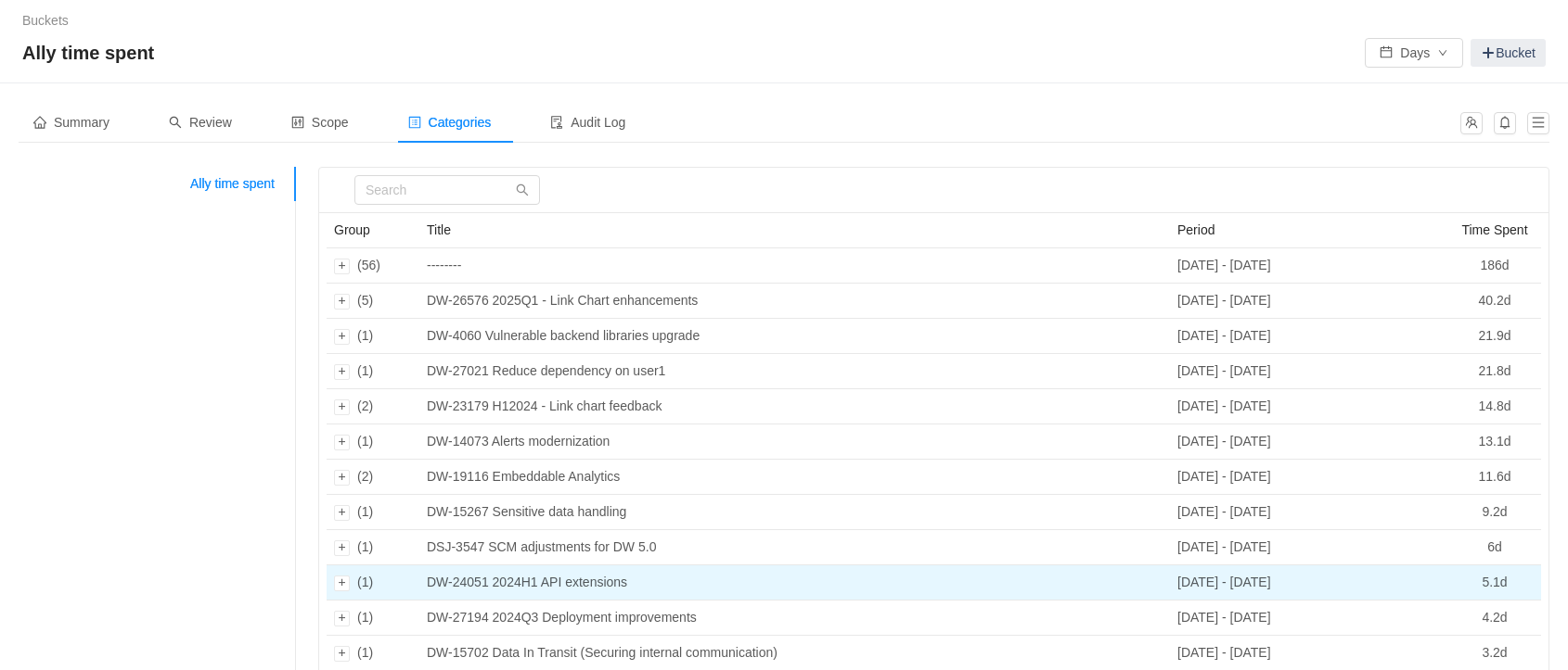
scroll to position [88, 0]
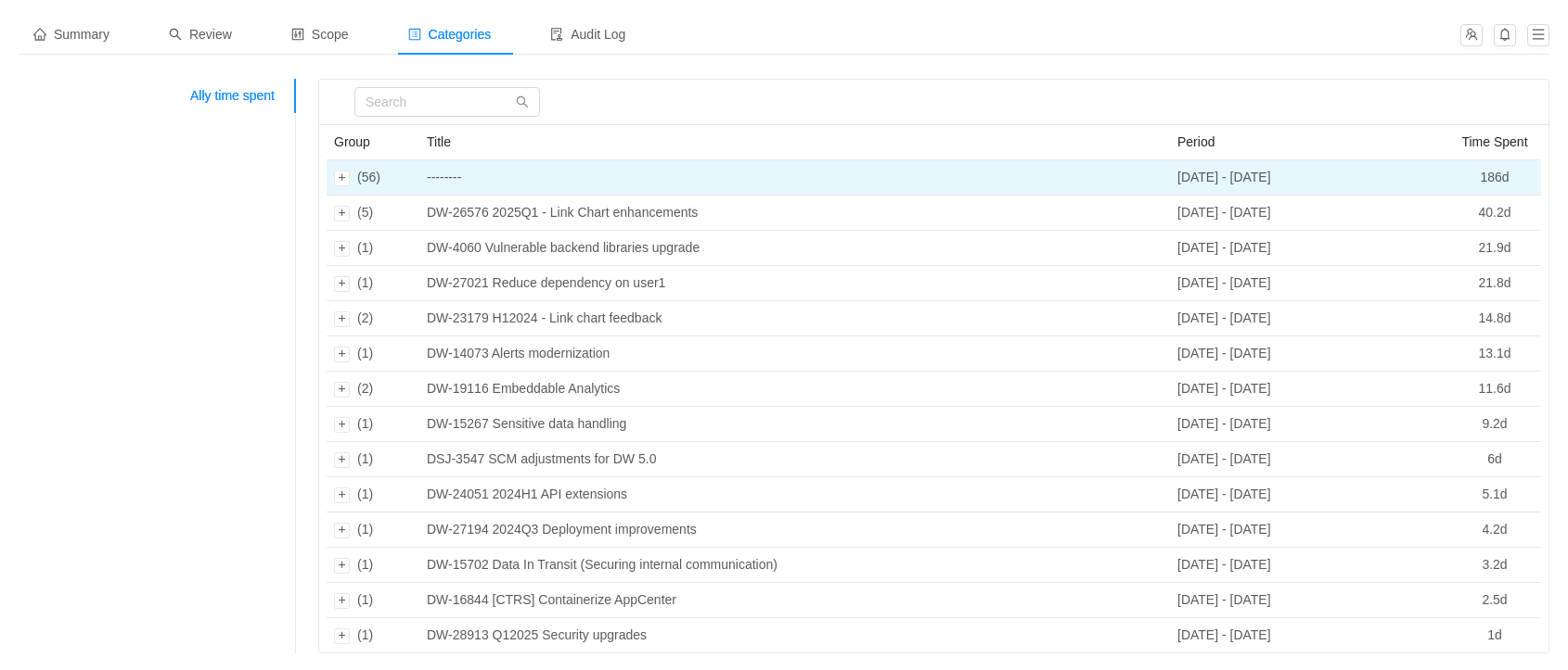
click at [346, 168] on td "(56)" at bounding box center [373, 178] width 93 height 35
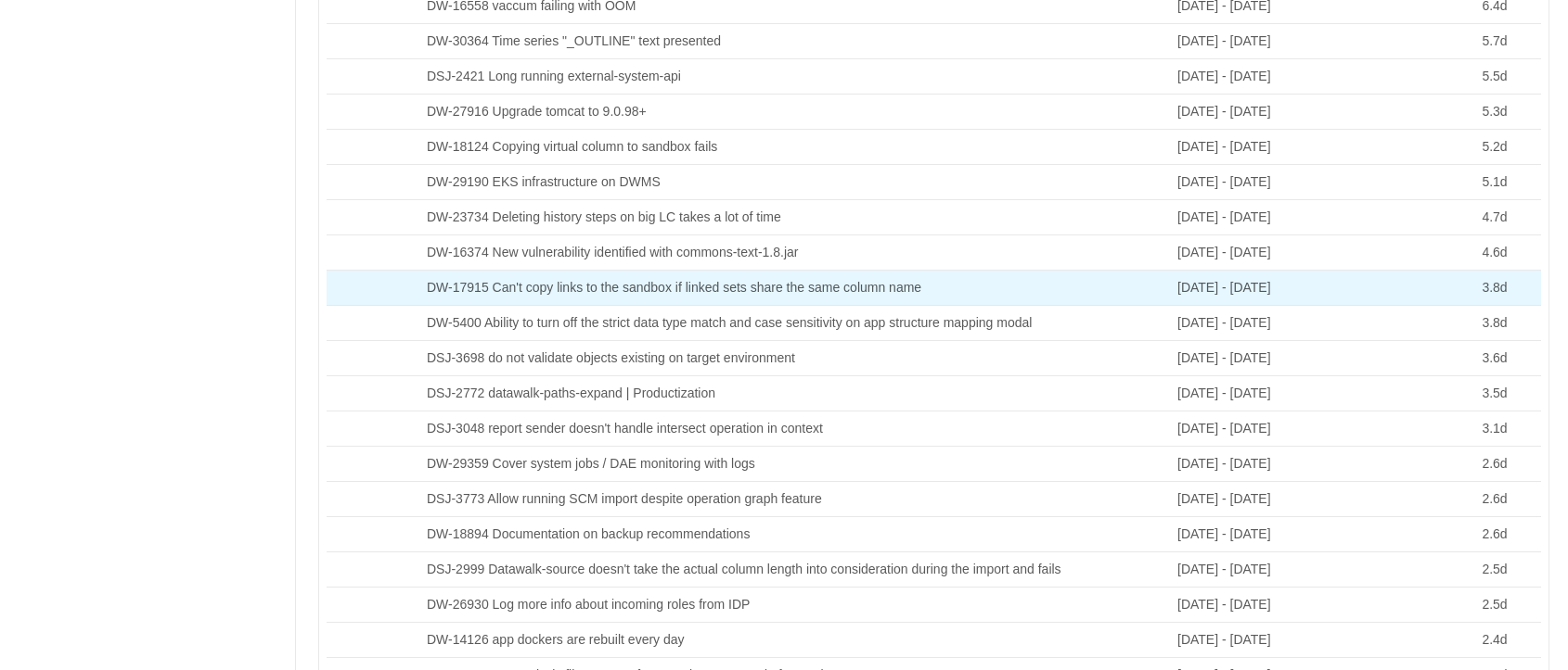
scroll to position [0, 0]
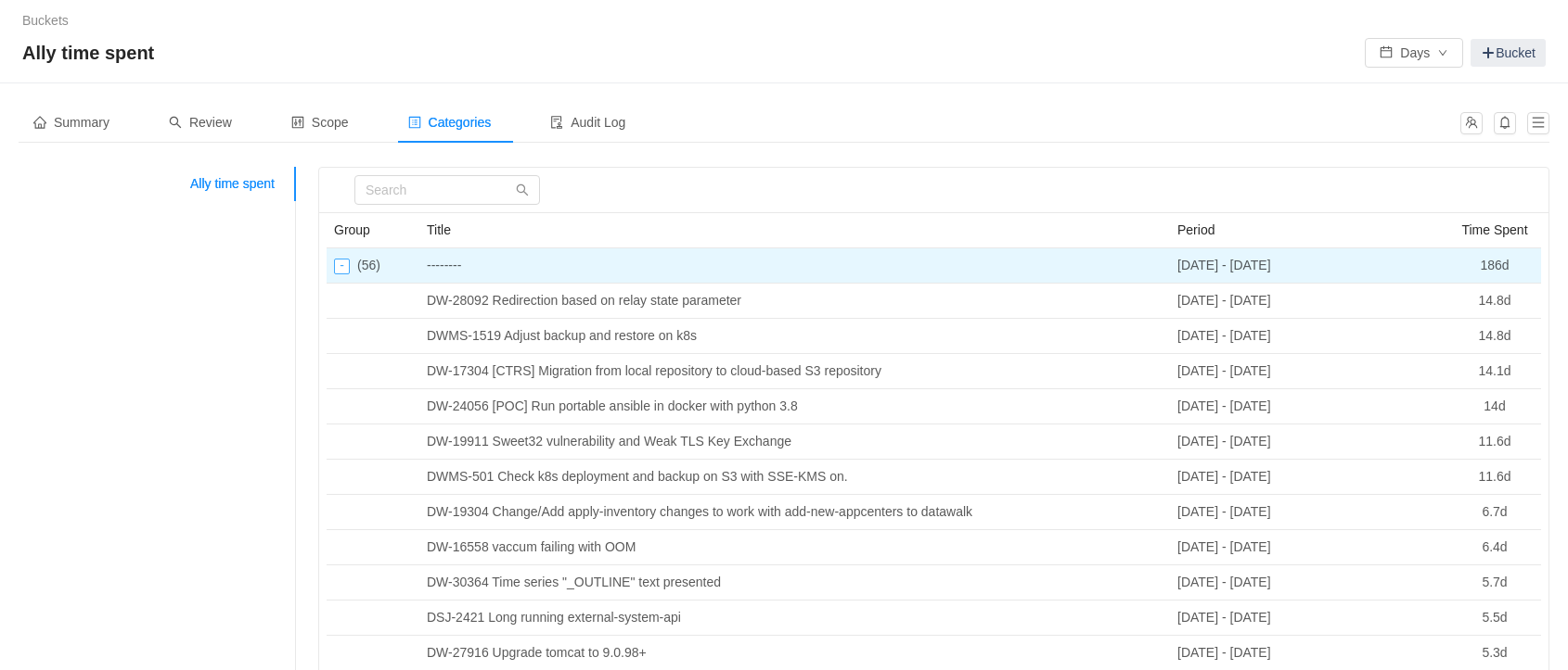
click at [341, 268] on div "Collapse row" at bounding box center [342, 266] width 16 height 16
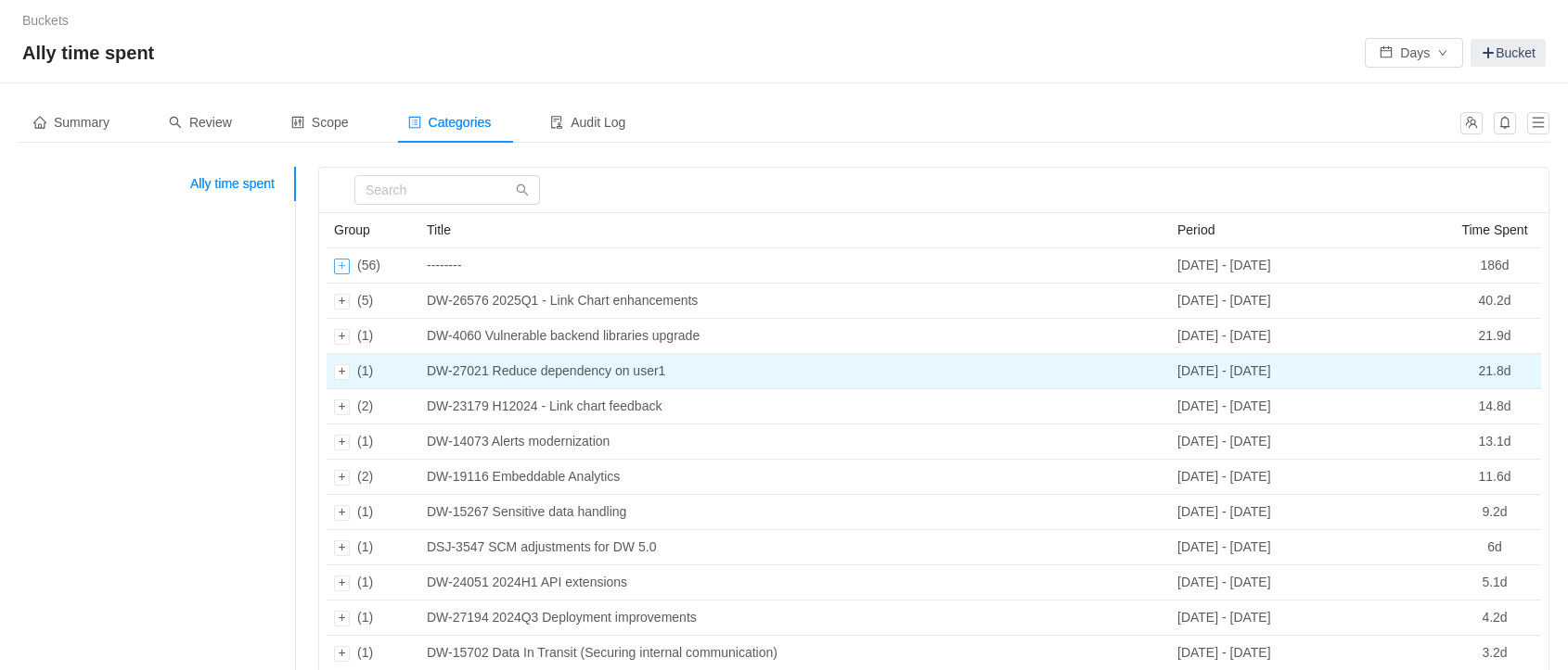
scroll to position [88, 0]
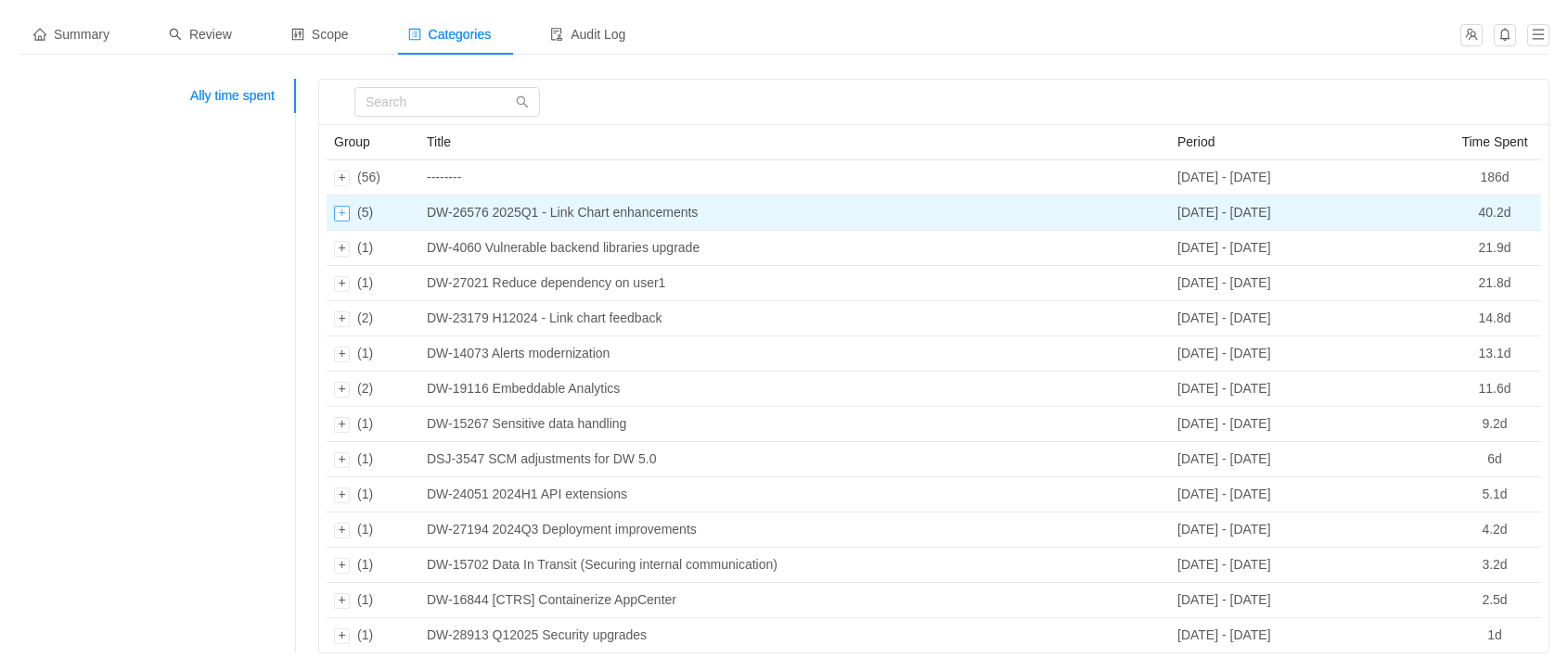
click at [343, 211] on div "Expand row" at bounding box center [342, 213] width 16 height 16
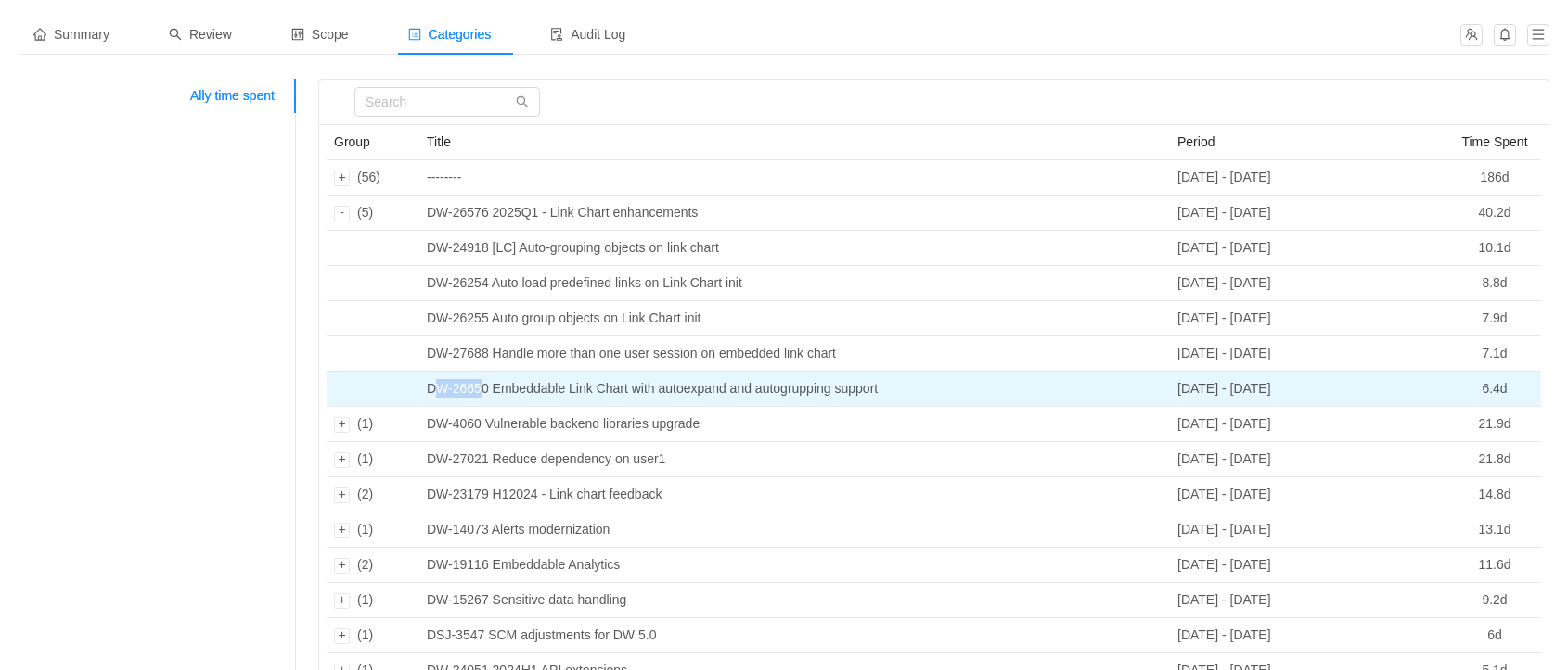
drag, startPoint x: 484, startPoint y: 388, endPoint x: 438, endPoint y: 388, distance: 46.0
click at [438, 388] on td "DW-26650 Embeddable Link Chart with autoexpand and autogrupping support" at bounding box center [794, 389] width 751 height 35
drag, startPoint x: 485, startPoint y: 390, endPoint x: 426, endPoint y: 390, distance: 59.0
click at [426, 390] on td "DW-26650 Embeddable Link Chart with autoexpand and autogrupping support" at bounding box center [794, 389] width 751 height 35
copy td "DW-26650"
